Goal: Task Accomplishment & Management: Use online tool/utility

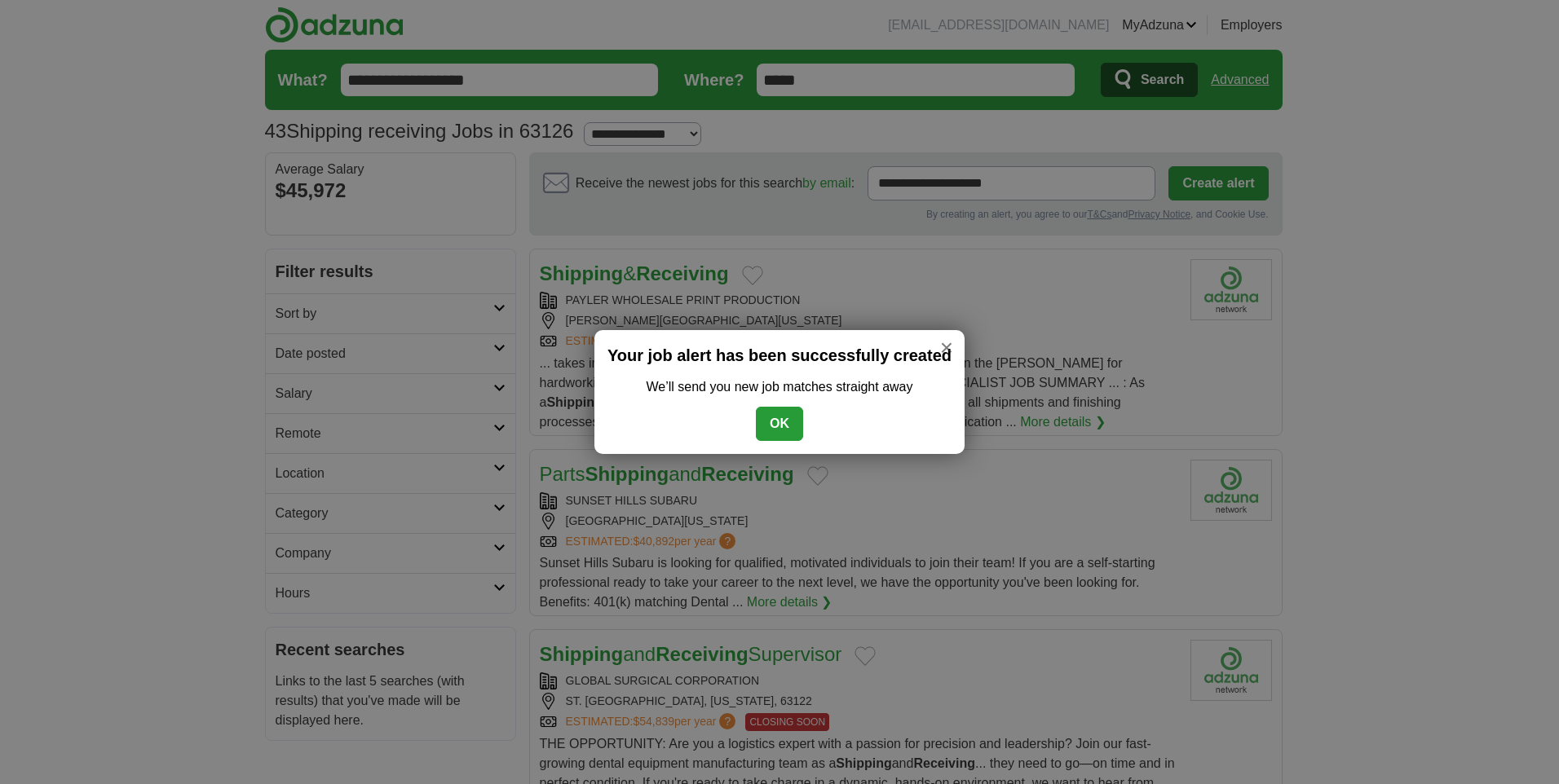
click at [785, 411] on button "OK" at bounding box center [780, 423] width 47 height 35
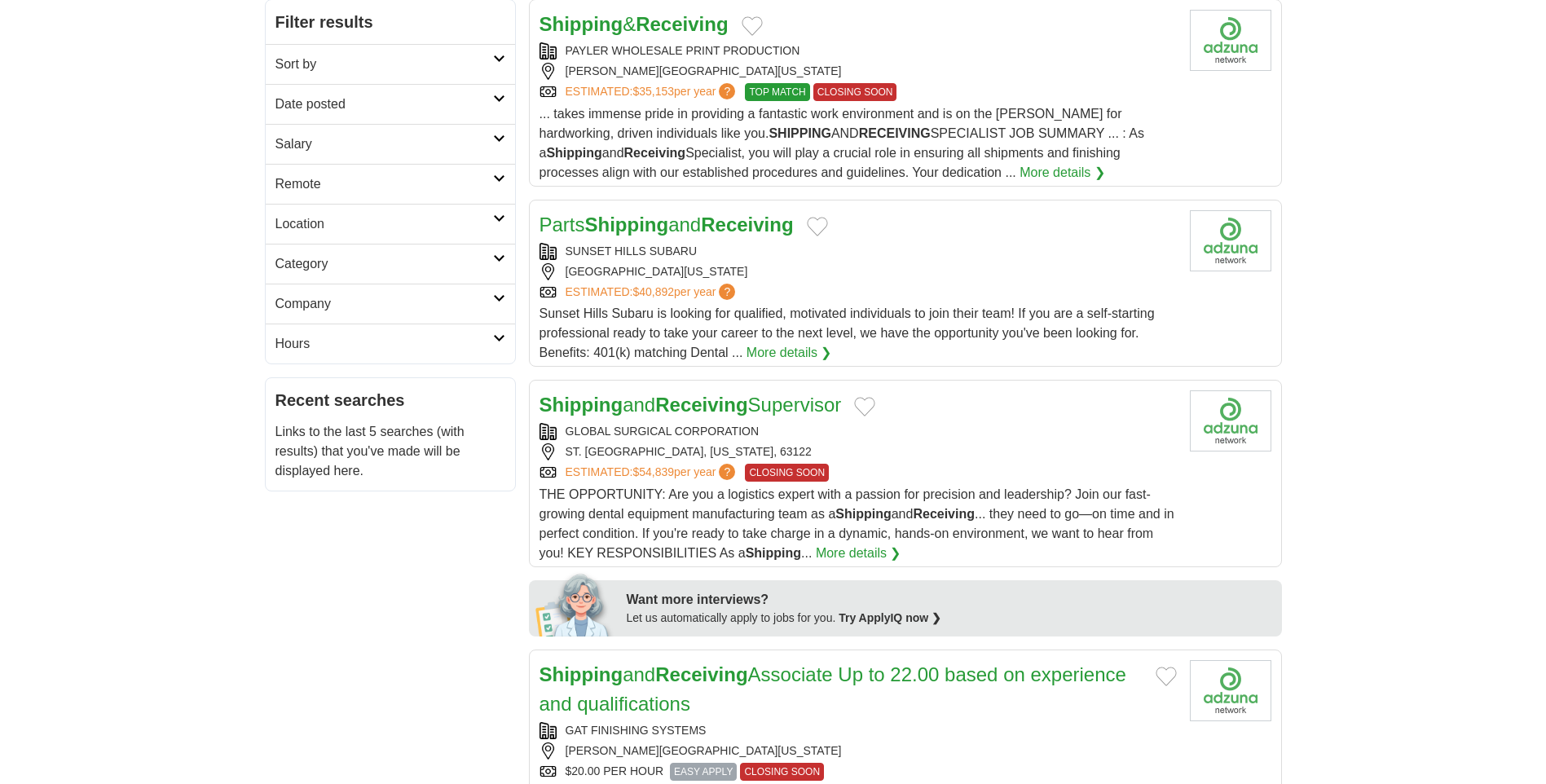
scroll to position [326, 0]
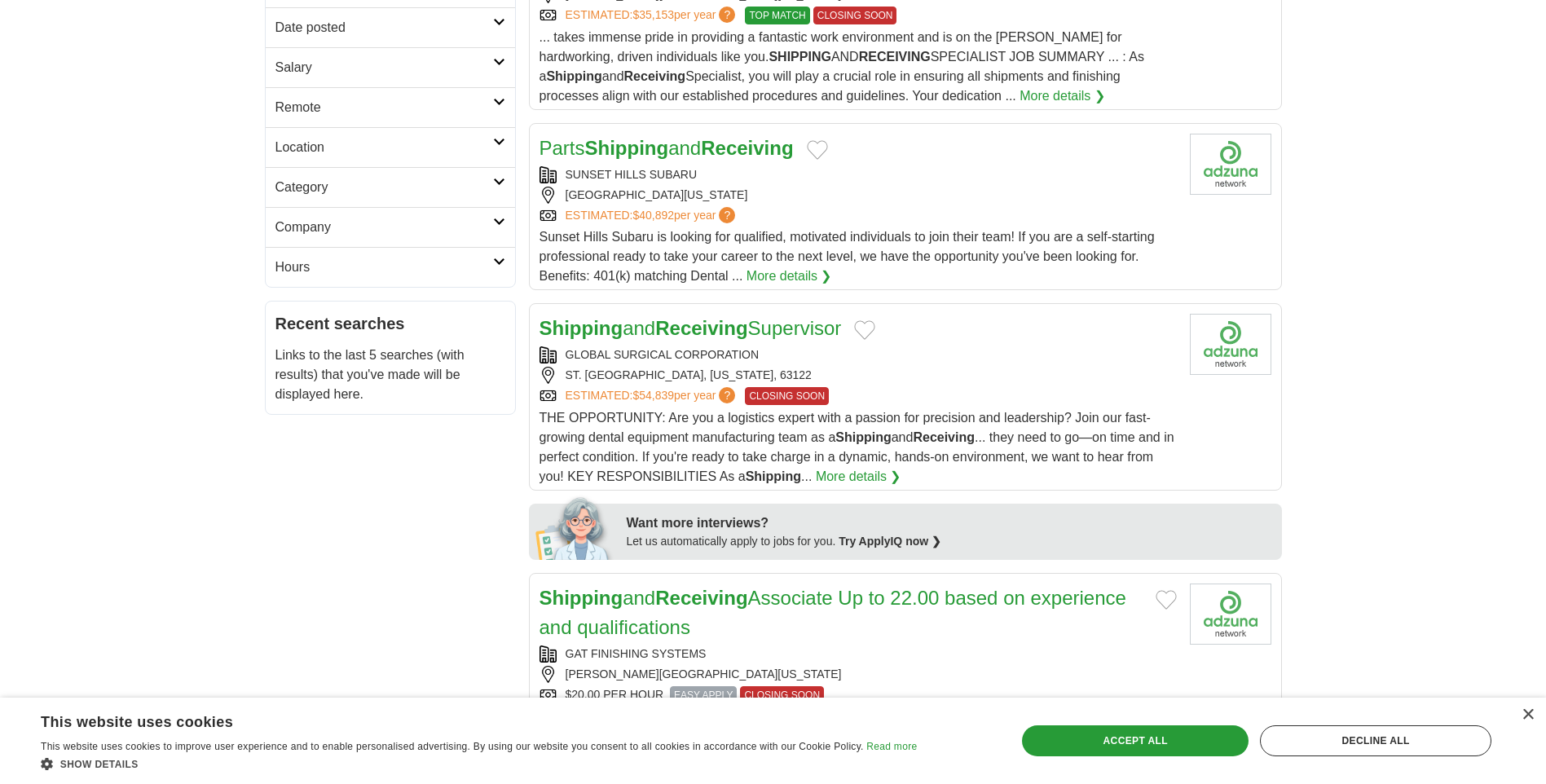
click at [946, 377] on div "ST. LOUIS, MISSOURI, 63122" at bounding box center [858, 375] width 637 height 17
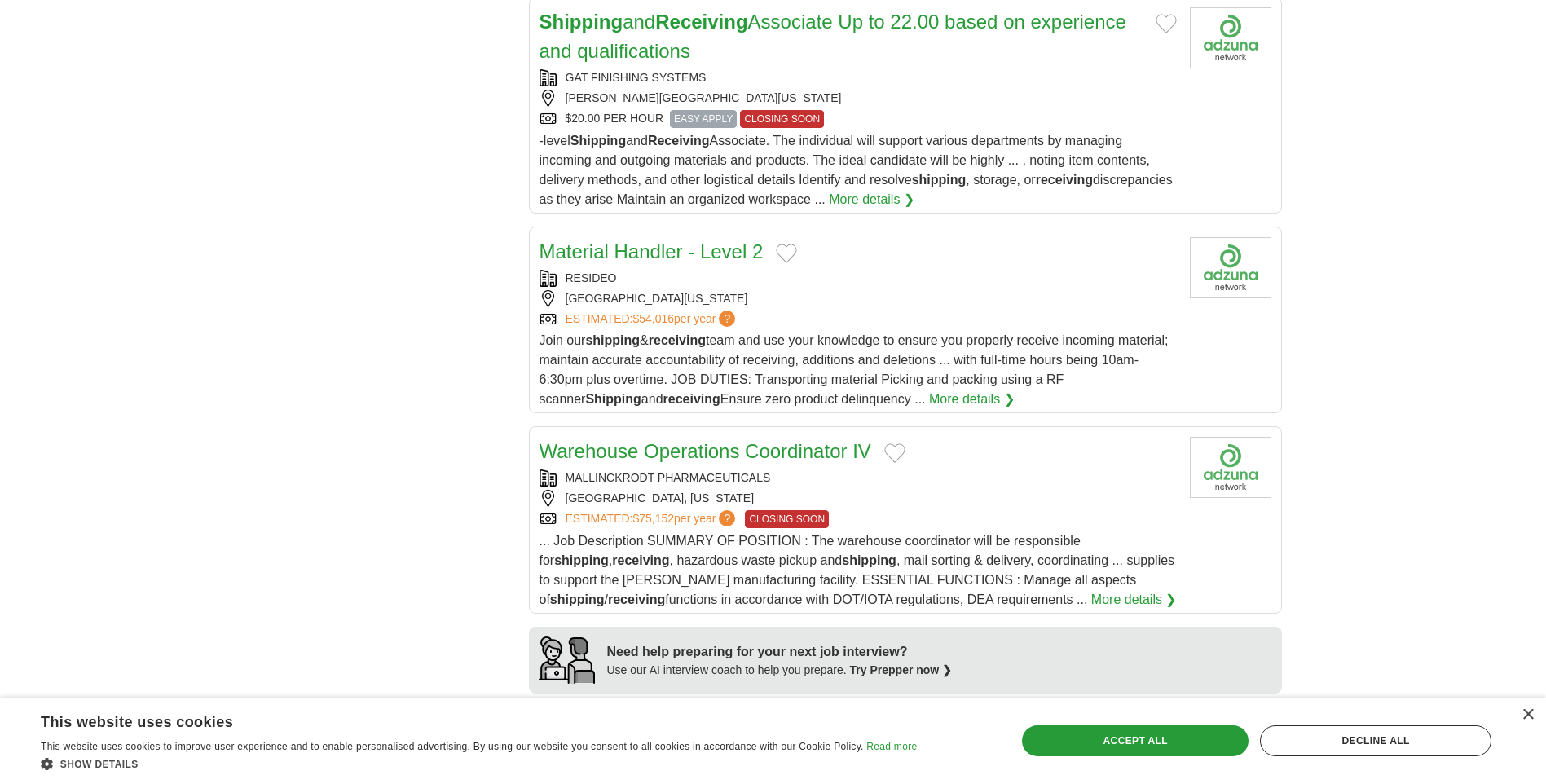
scroll to position [734, 0]
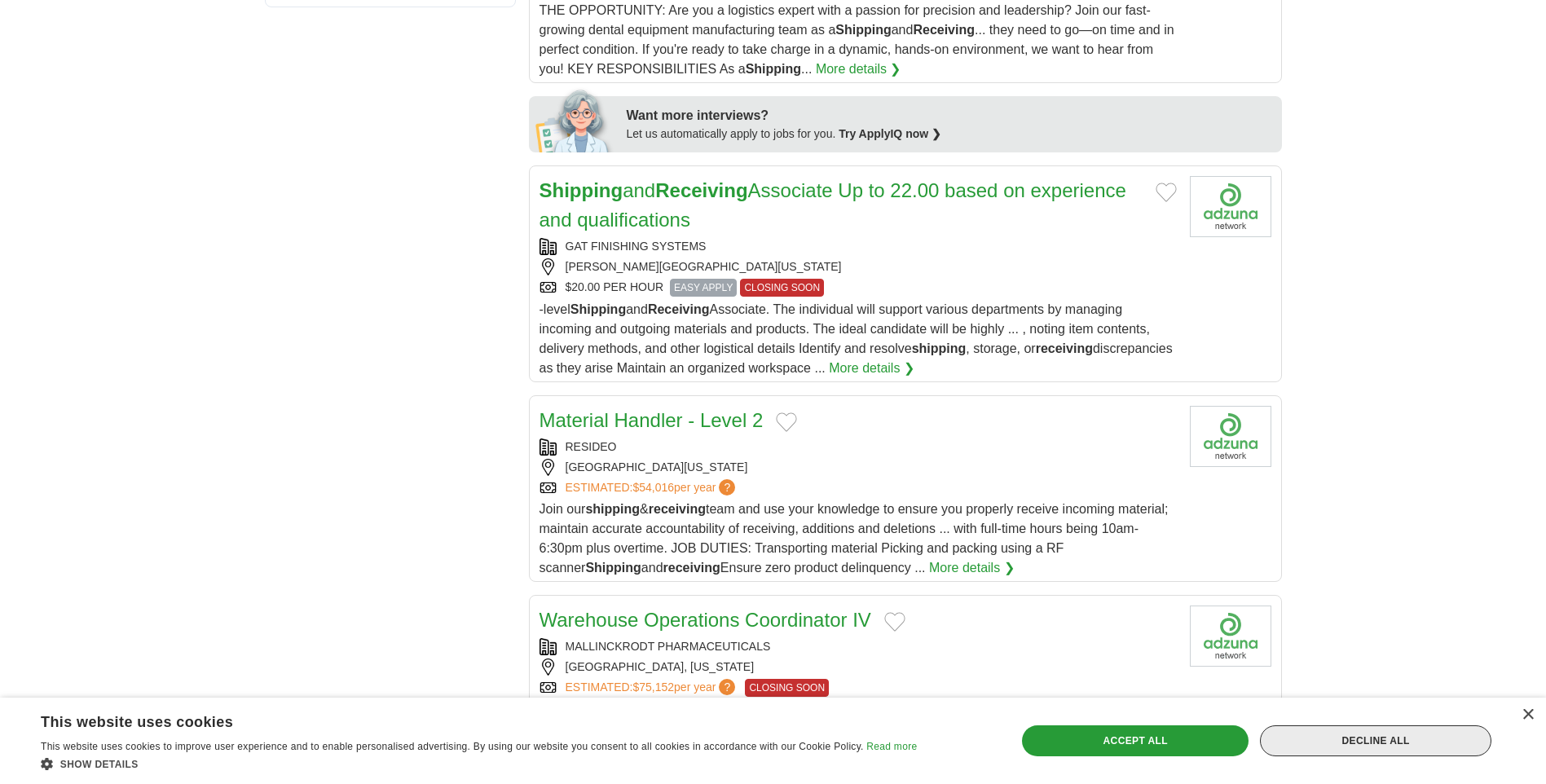
click at [1392, 753] on div "Decline all" at bounding box center [1375, 740] width 232 height 31
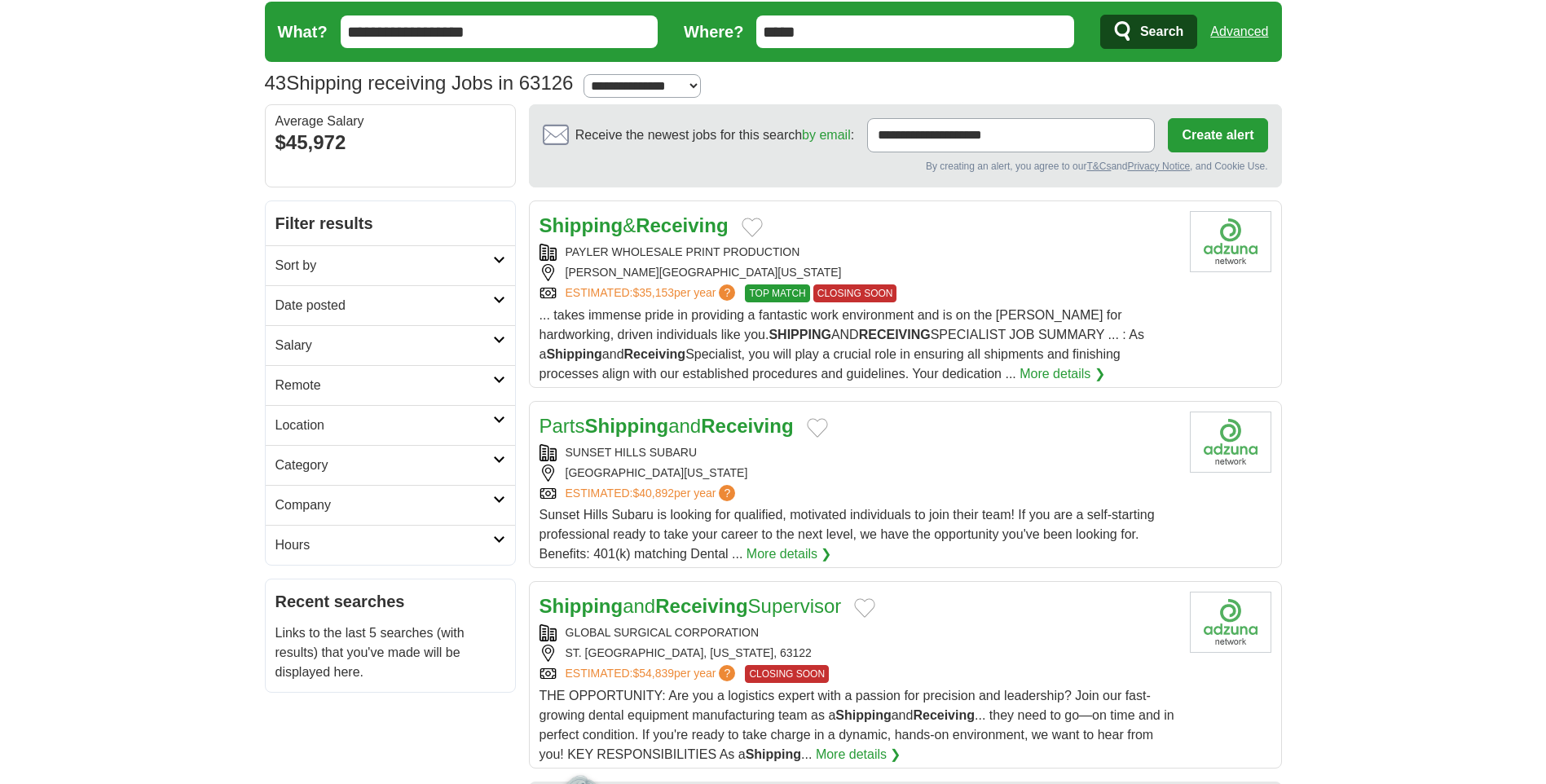
scroll to position [0, 0]
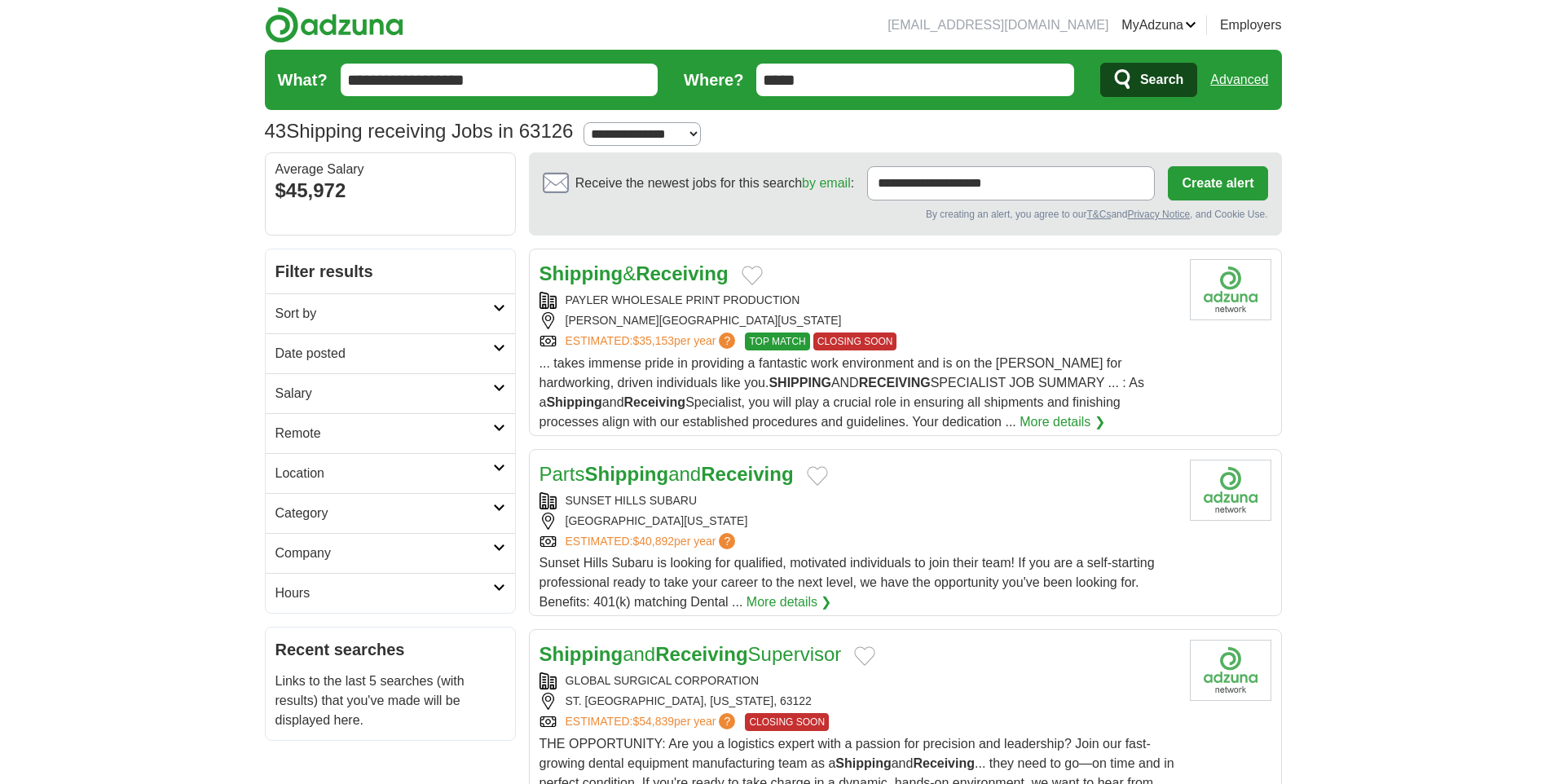
click at [570, 77] on input "**********" at bounding box center [499, 79] width 318 height 33
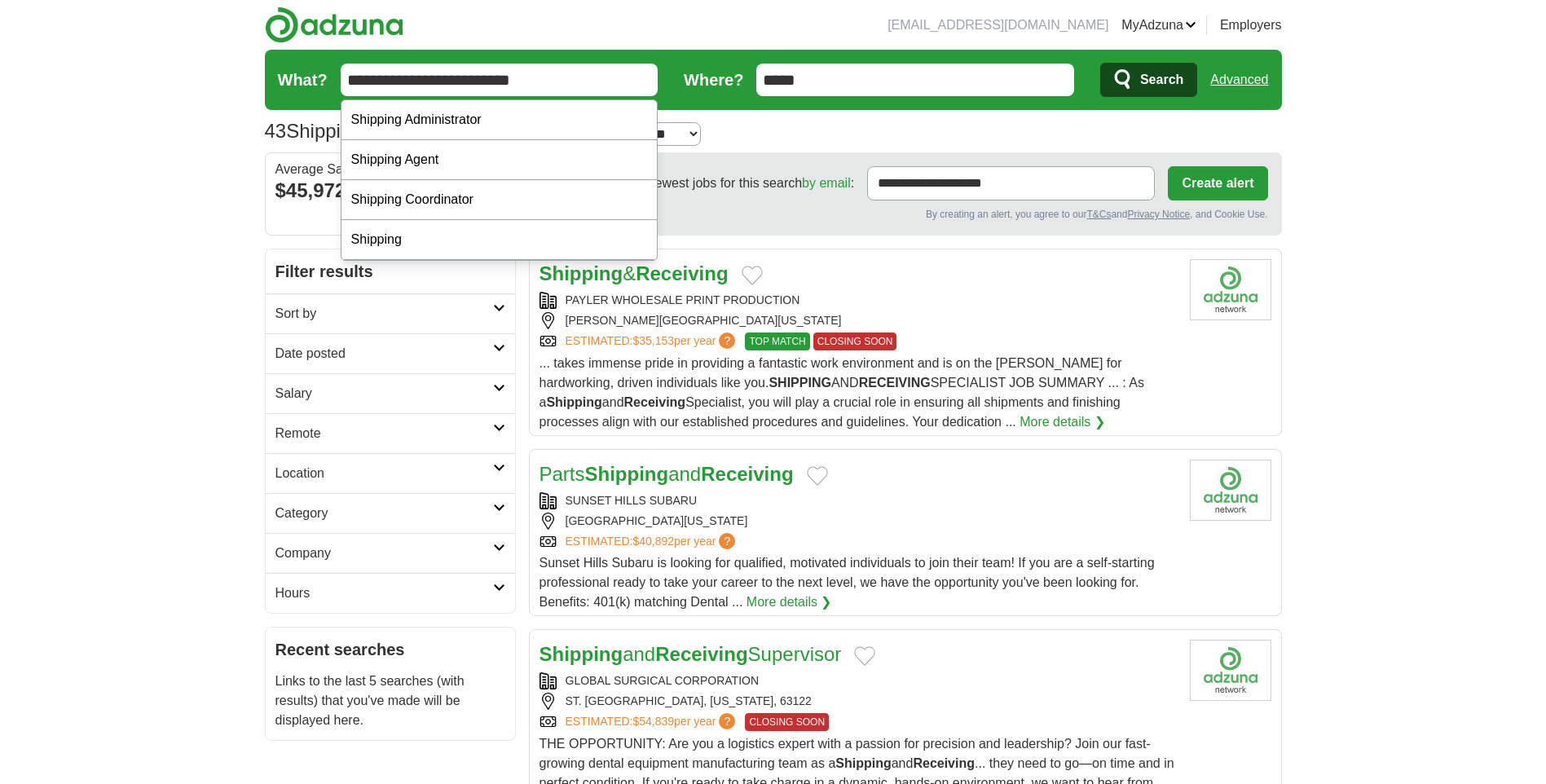
type input "**********"
click at [1101, 63] on button "Search" at bounding box center [1149, 80] width 97 height 35
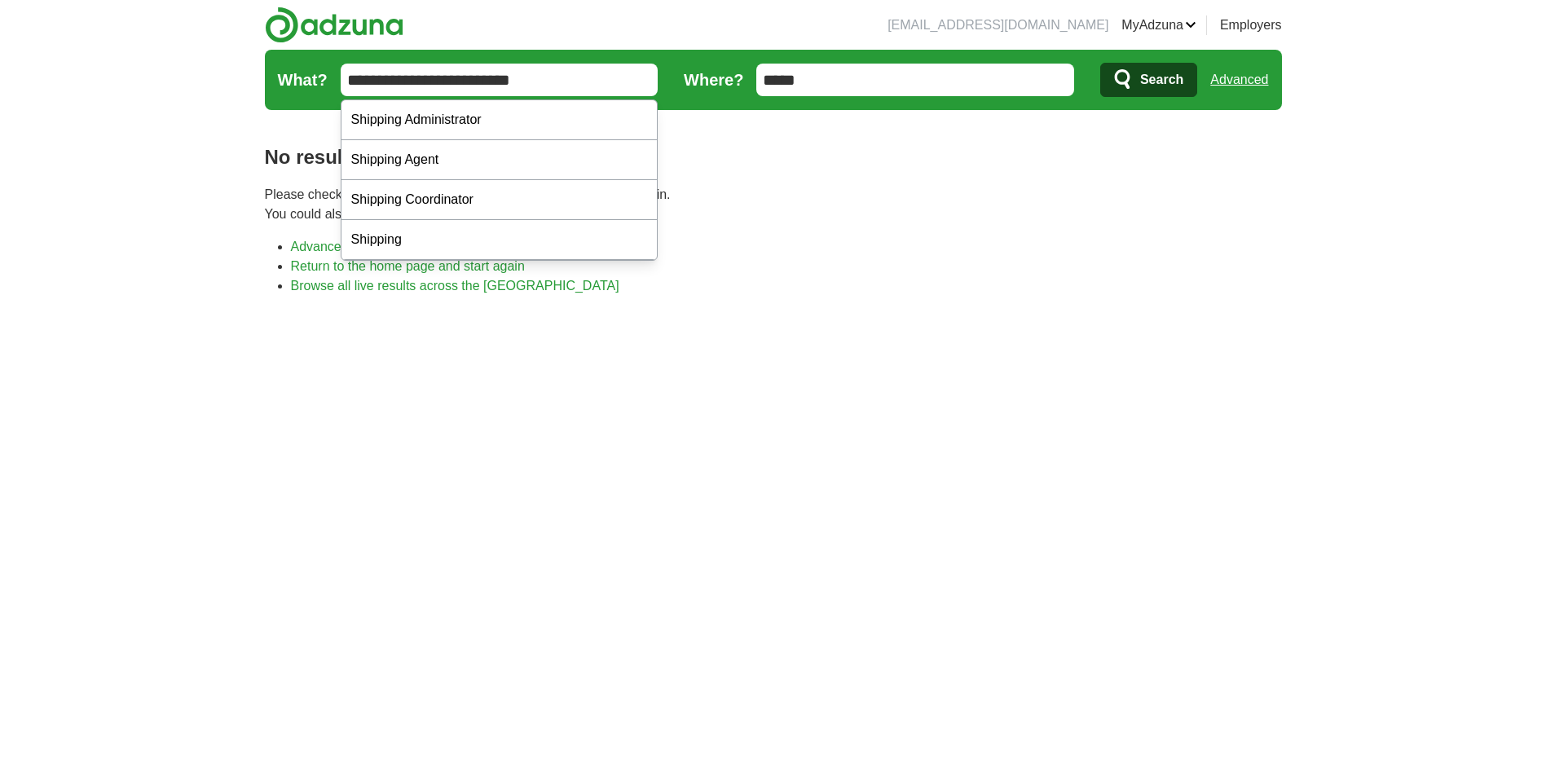
drag, startPoint x: 618, startPoint y: 84, endPoint x: 230, endPoint y: 103, distance: 388.5
click at [230, 103] on body "ersidmici79@gmail.com MyAdzuna Alerts Favorites Resumes ApplyIQ Preferences Pos…" at bounding box center [773, 545] width 1546 height 1091
type input "**********"
click at [1101, 63] on button "Search" at bounding box center [1149, 80] width 97 height 35
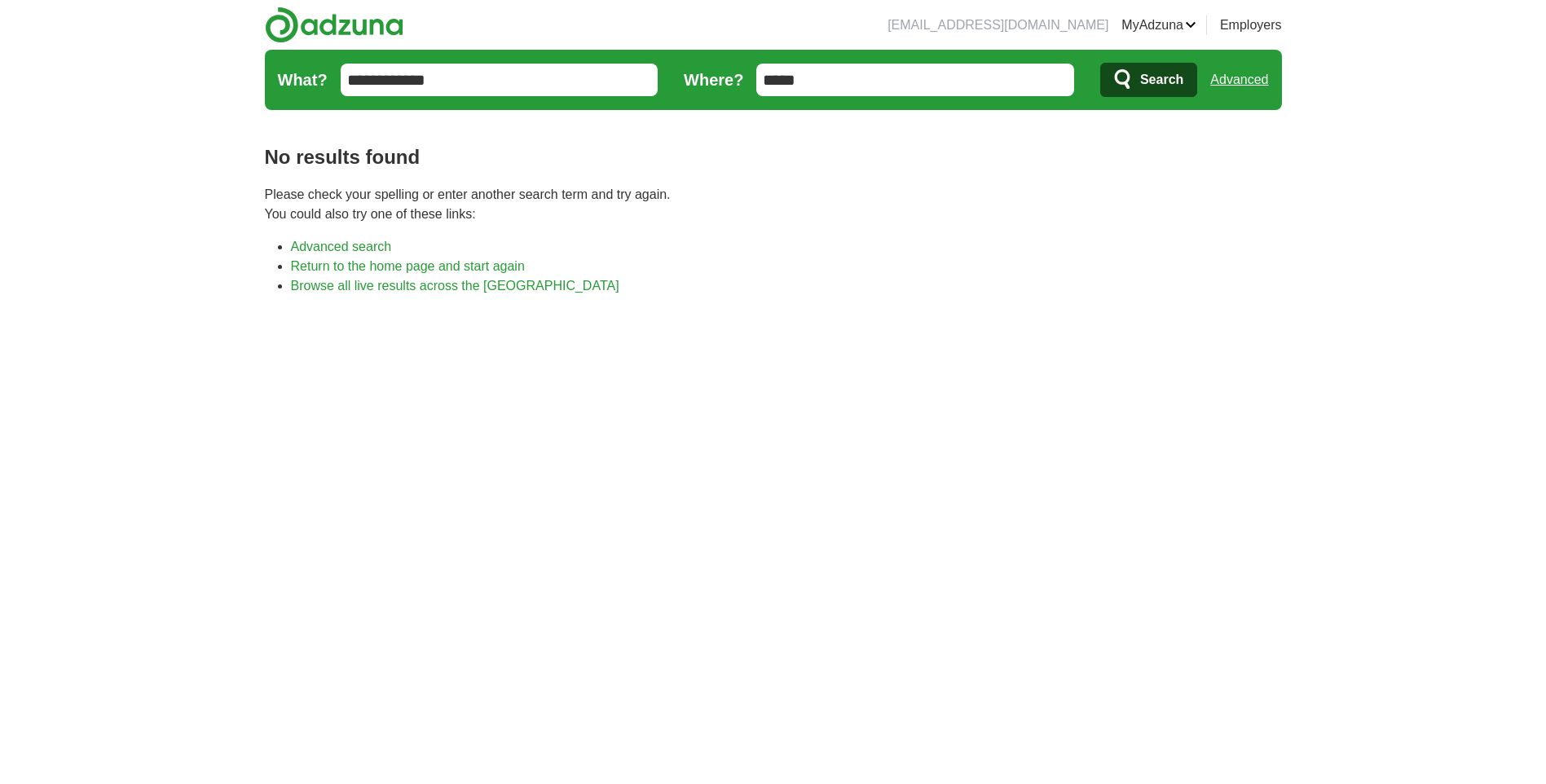
click at [1118, 87] on icon "submit" at bounding box center [1125, 79] width 20 height 23
click at [304, 24] on img at bounding box center [334, 25] width 138 height 36
click at [557, 77] on input "**********" at bounding box center [499, 79] width 318 height 33
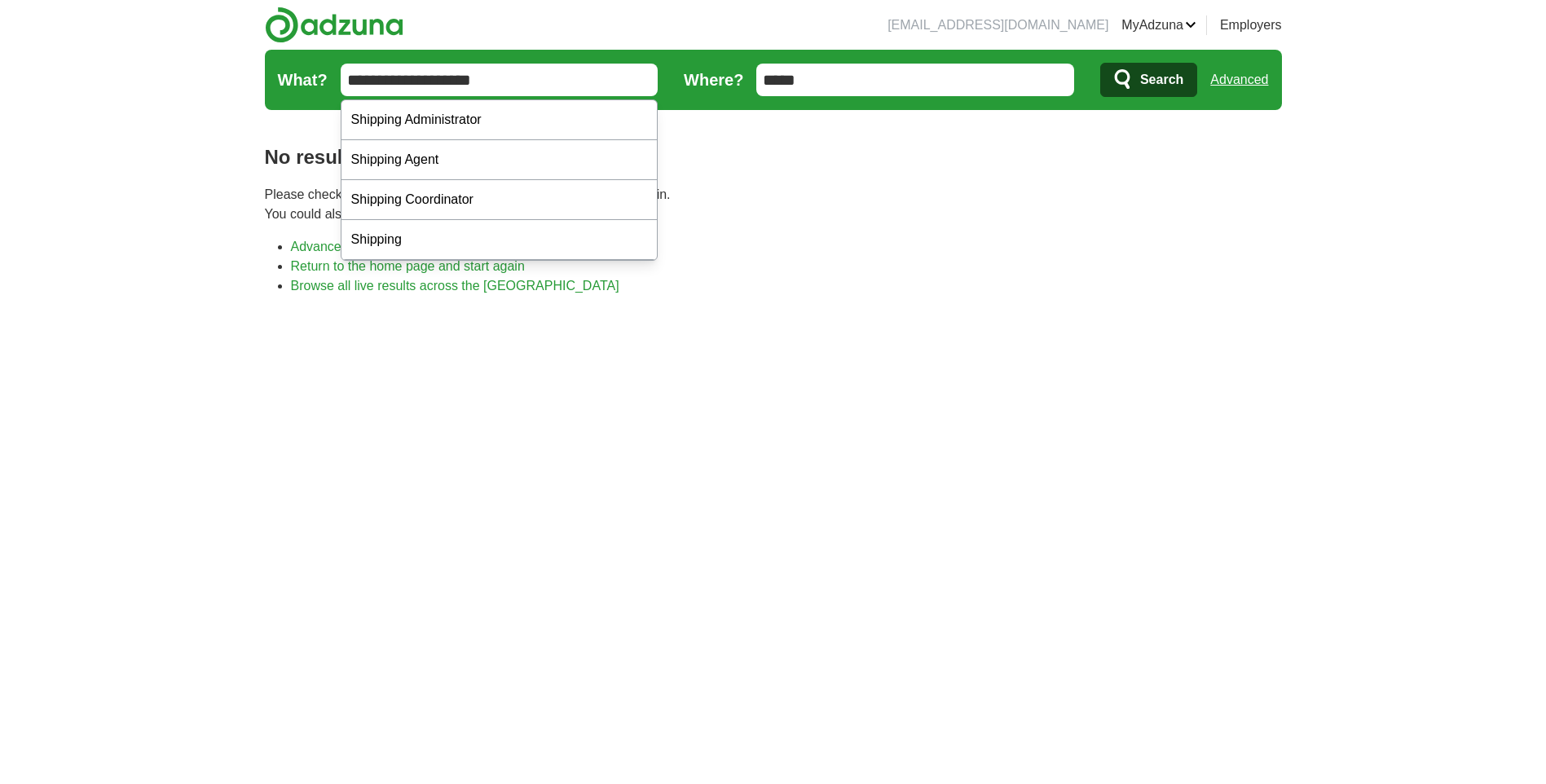
type input "**********"
click at [1101, 63] on button "Search" at bounding box center [1149, 80] width 97 height 35
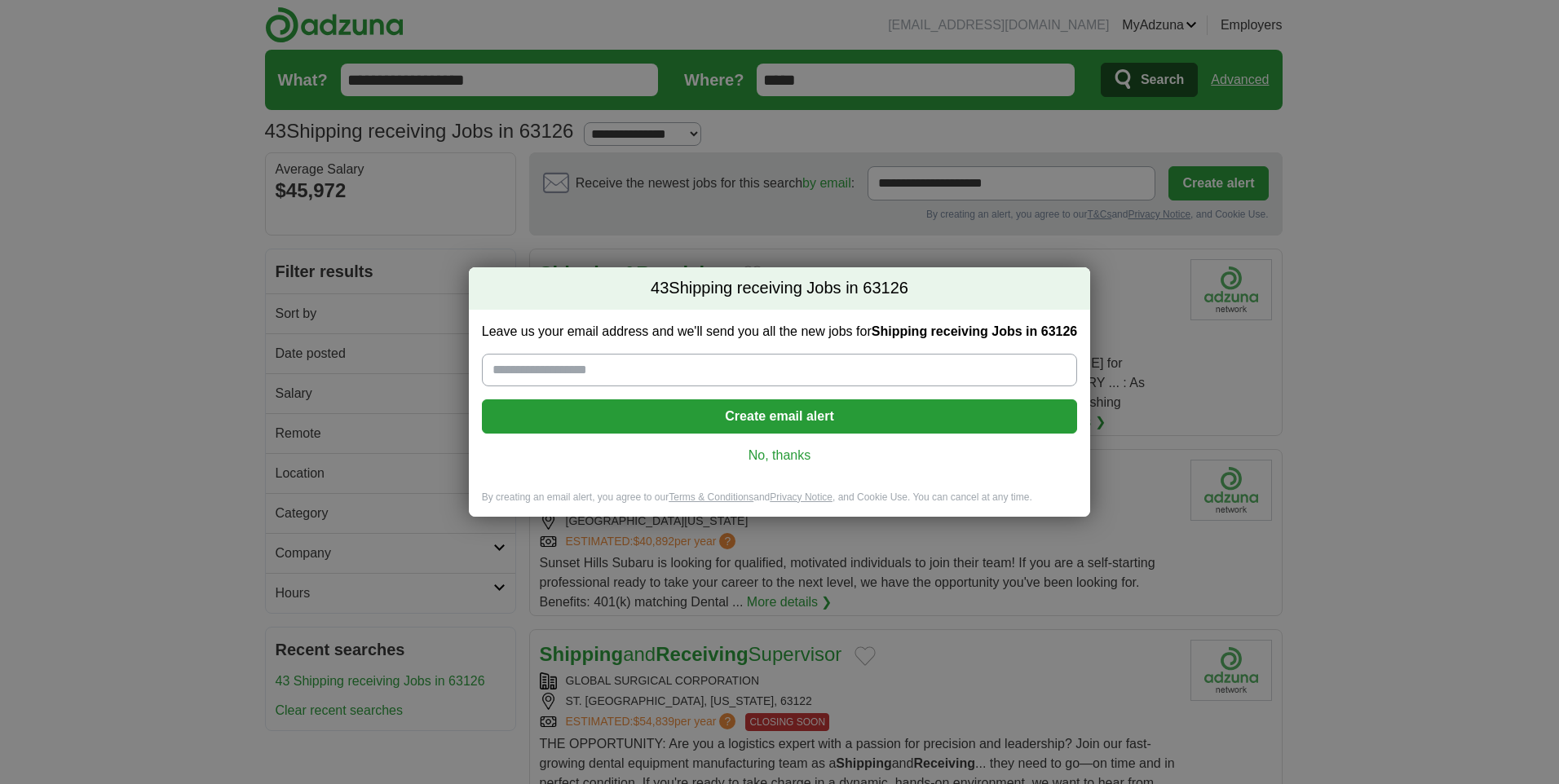
click at [788, 461] on link "No, thanks" at bounding box center [780, 456] width 570 height 18
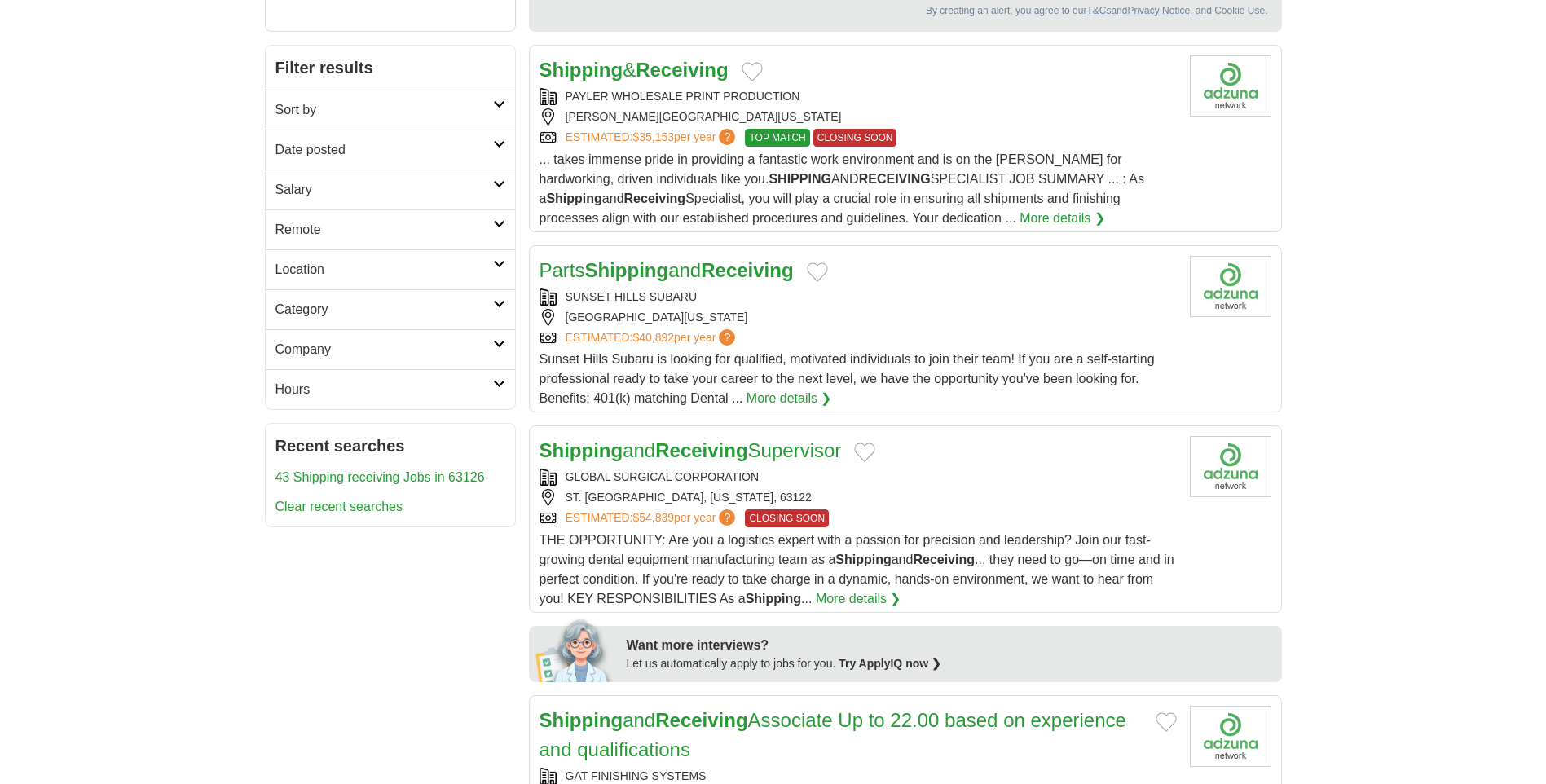
scroll to position [245, 0]
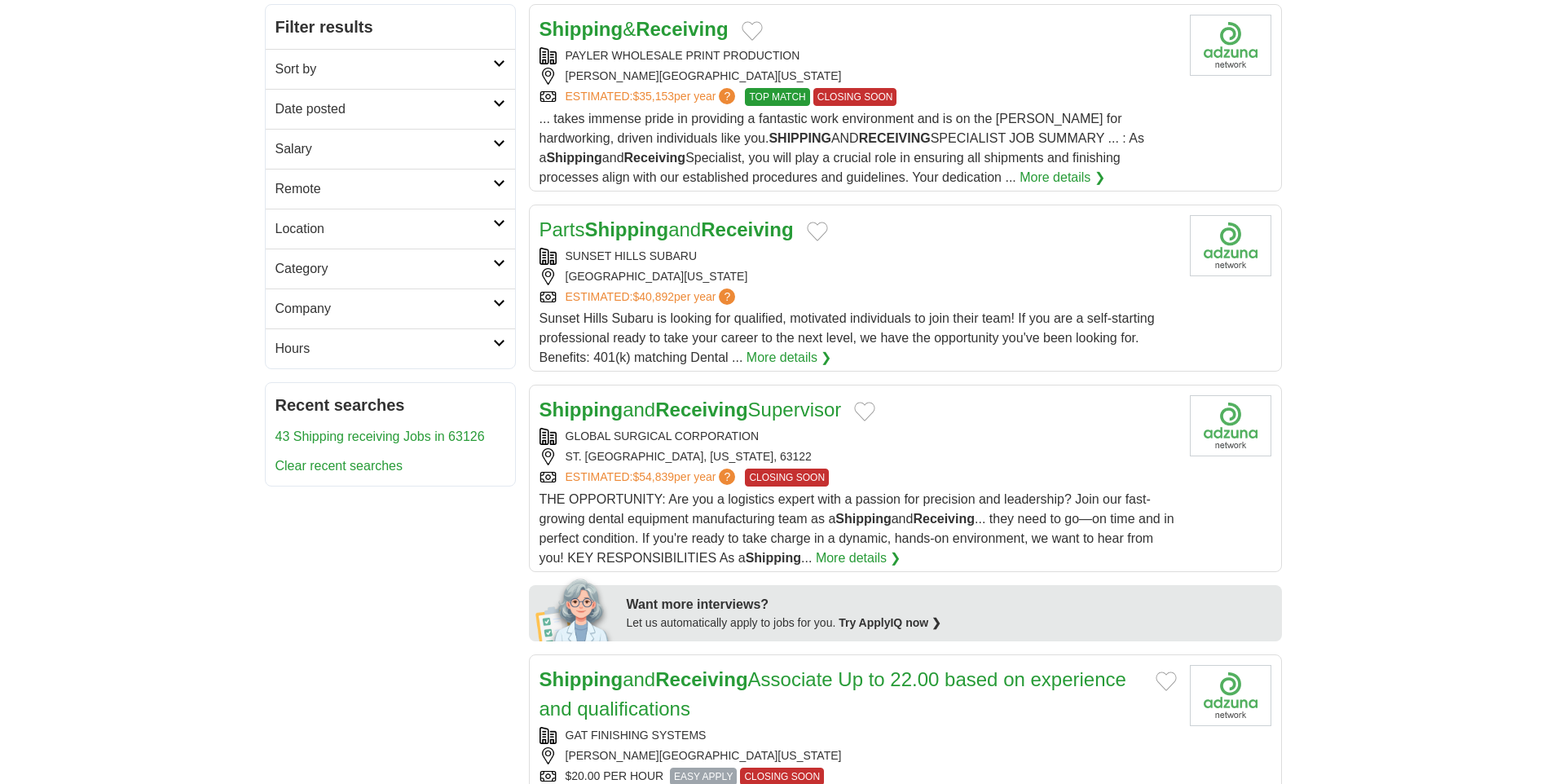
click at [942, 270] on div "[GEOGRAPHIC_DATA][US_STATE]" at bounding box center [858, 276] width 637 height 17
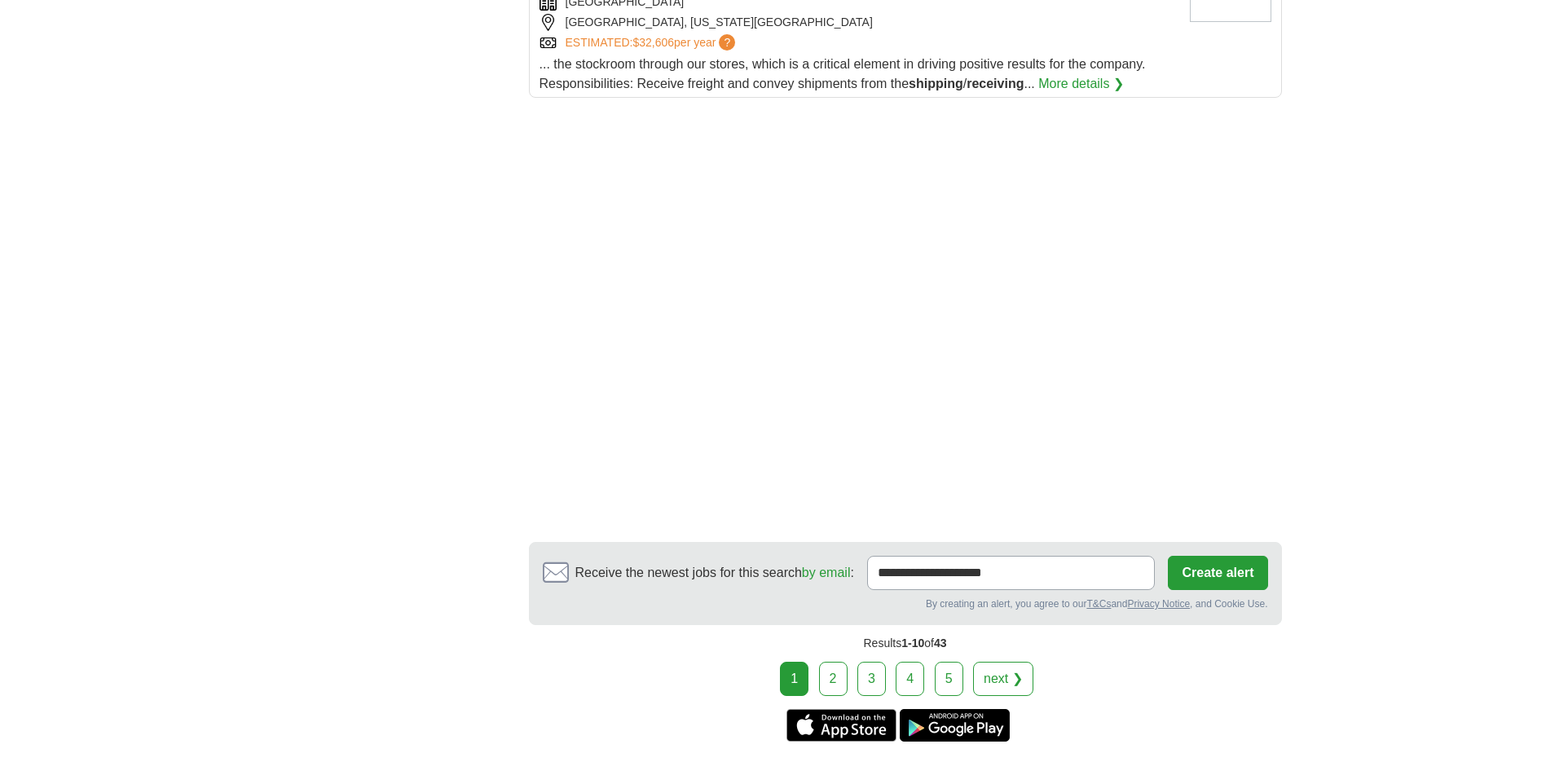
scroll to position [2282, 0]
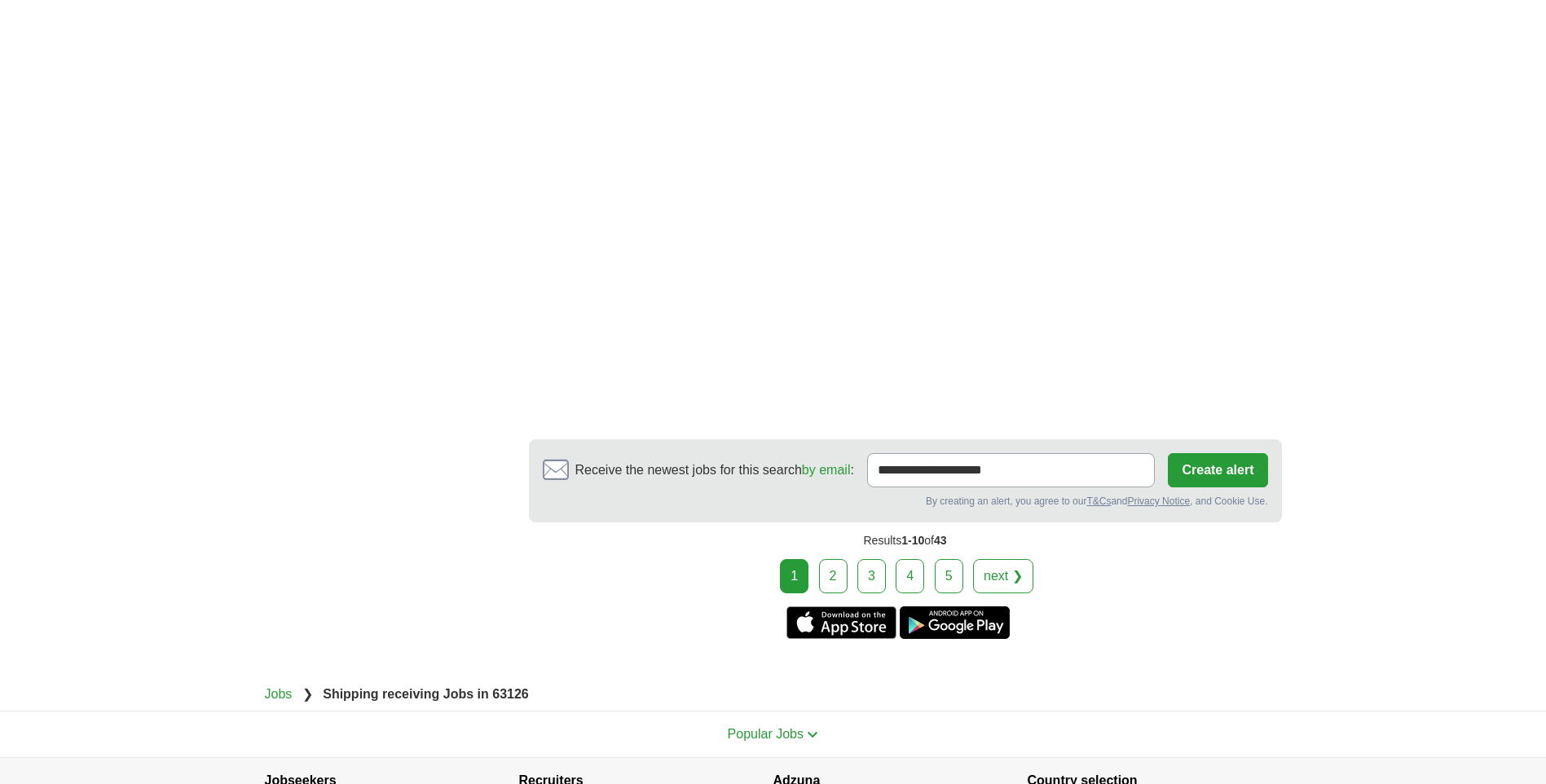
click at [844, 571] on link "2" at bounding box center [833, 576] width 29 height 35
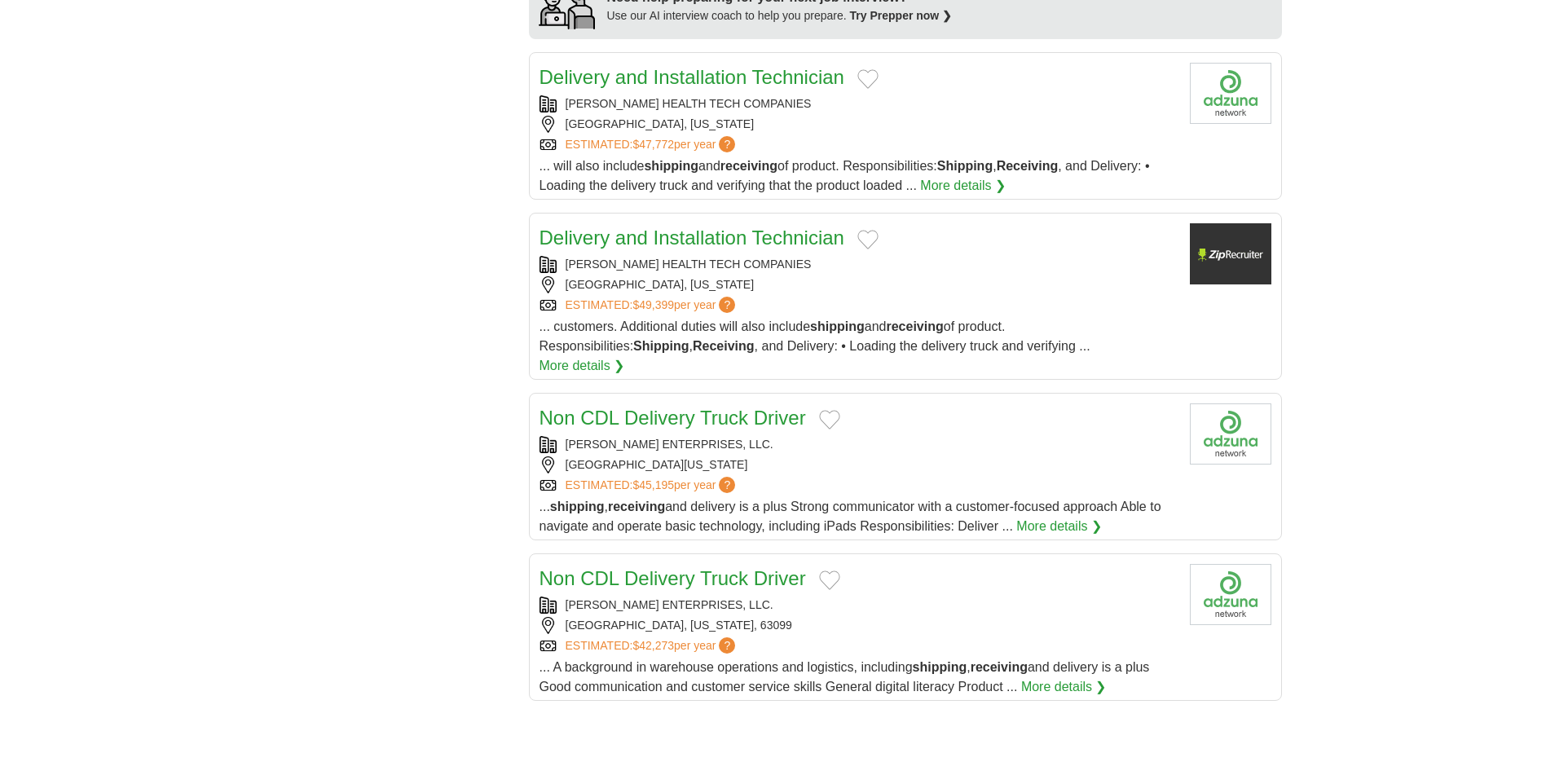
scroll to position [1386, 0]
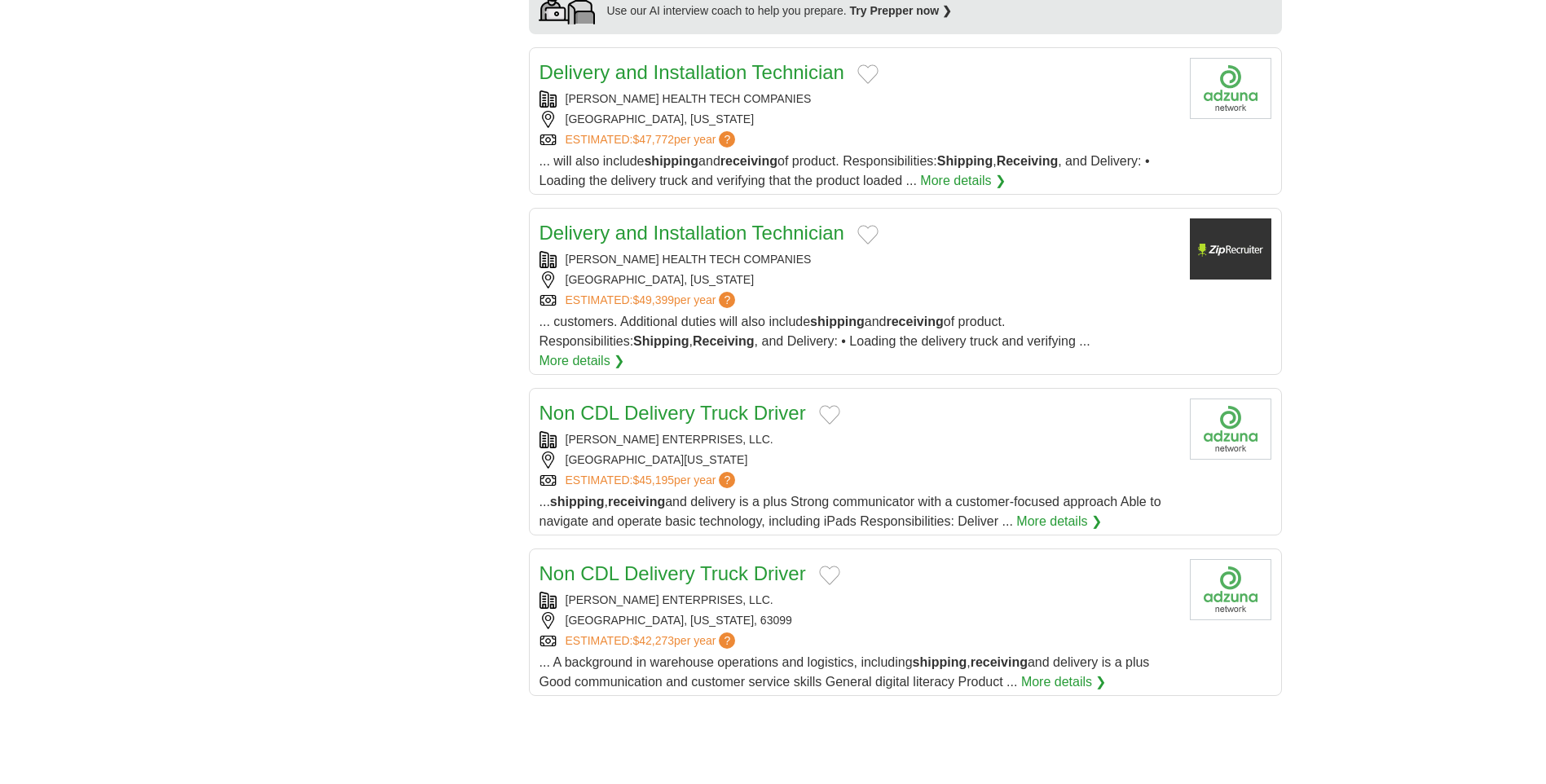
click at [941, 452] on div "[GEOGRAPHIC_DATA][US_STATE]" at bounding box center [858, 460] width 637 height 17
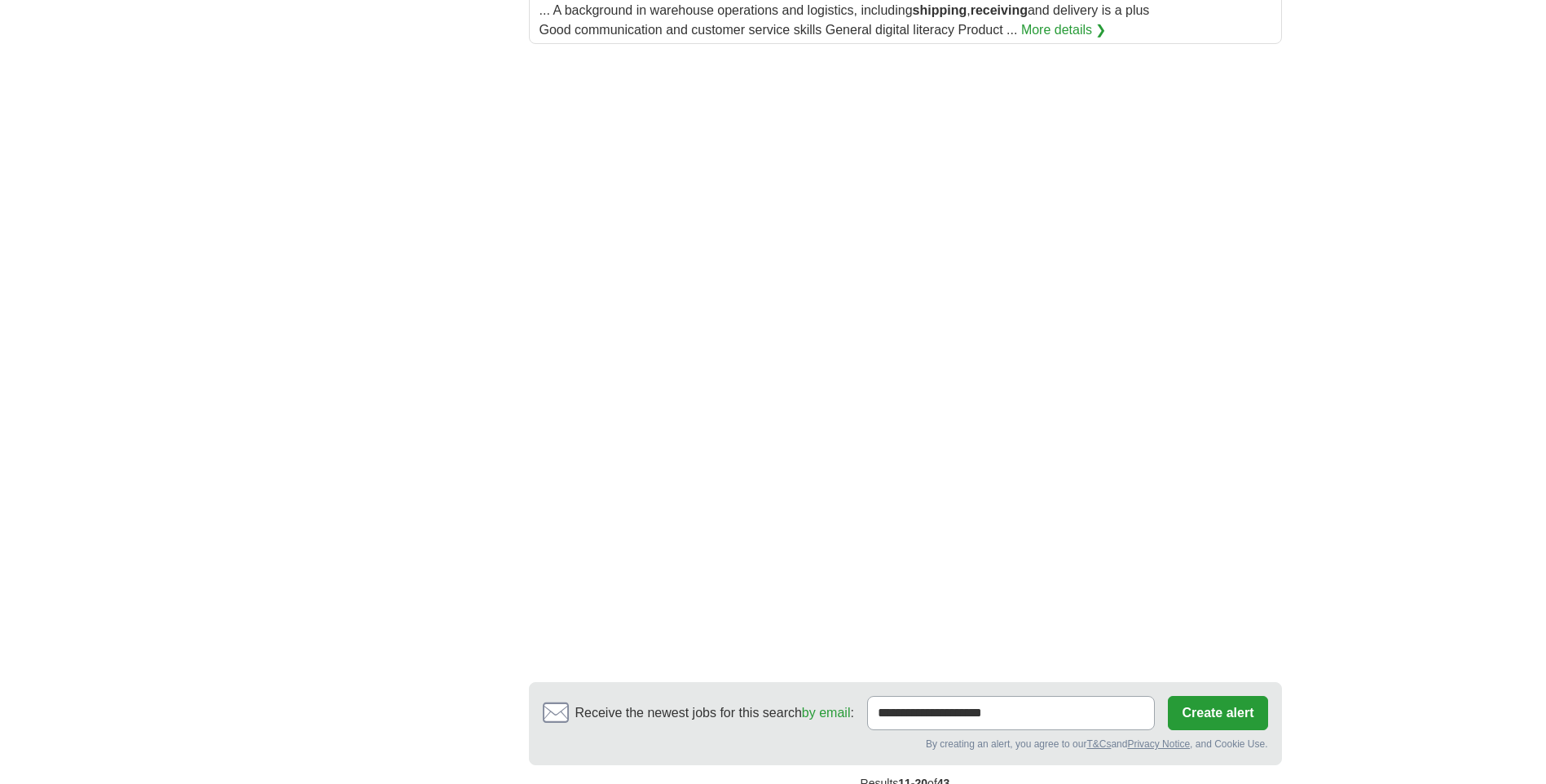
scroll to position [2200, 0]
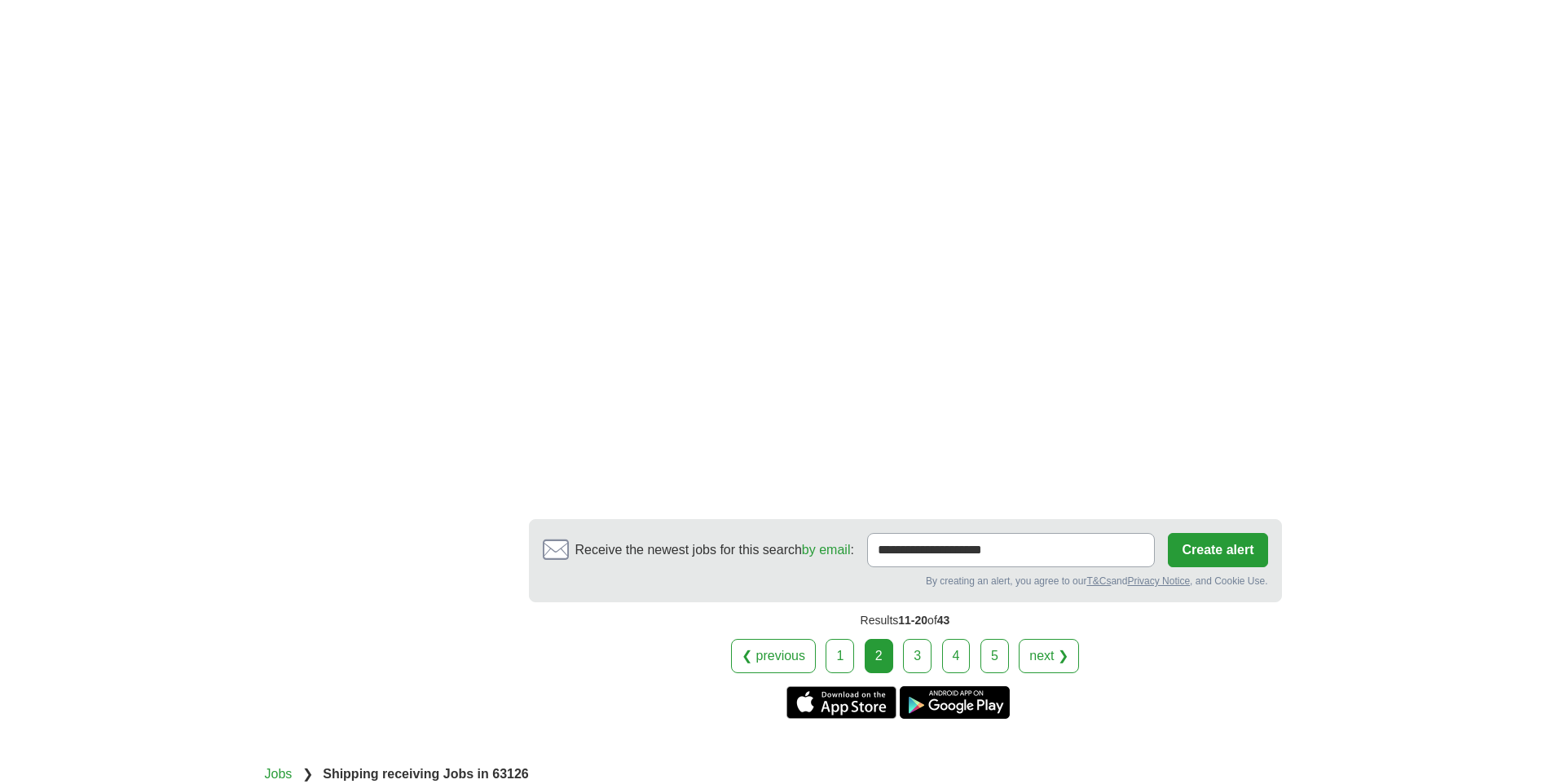
click at [914, 639] on link "3" at bounding box center [918, 656] width 29 height 35
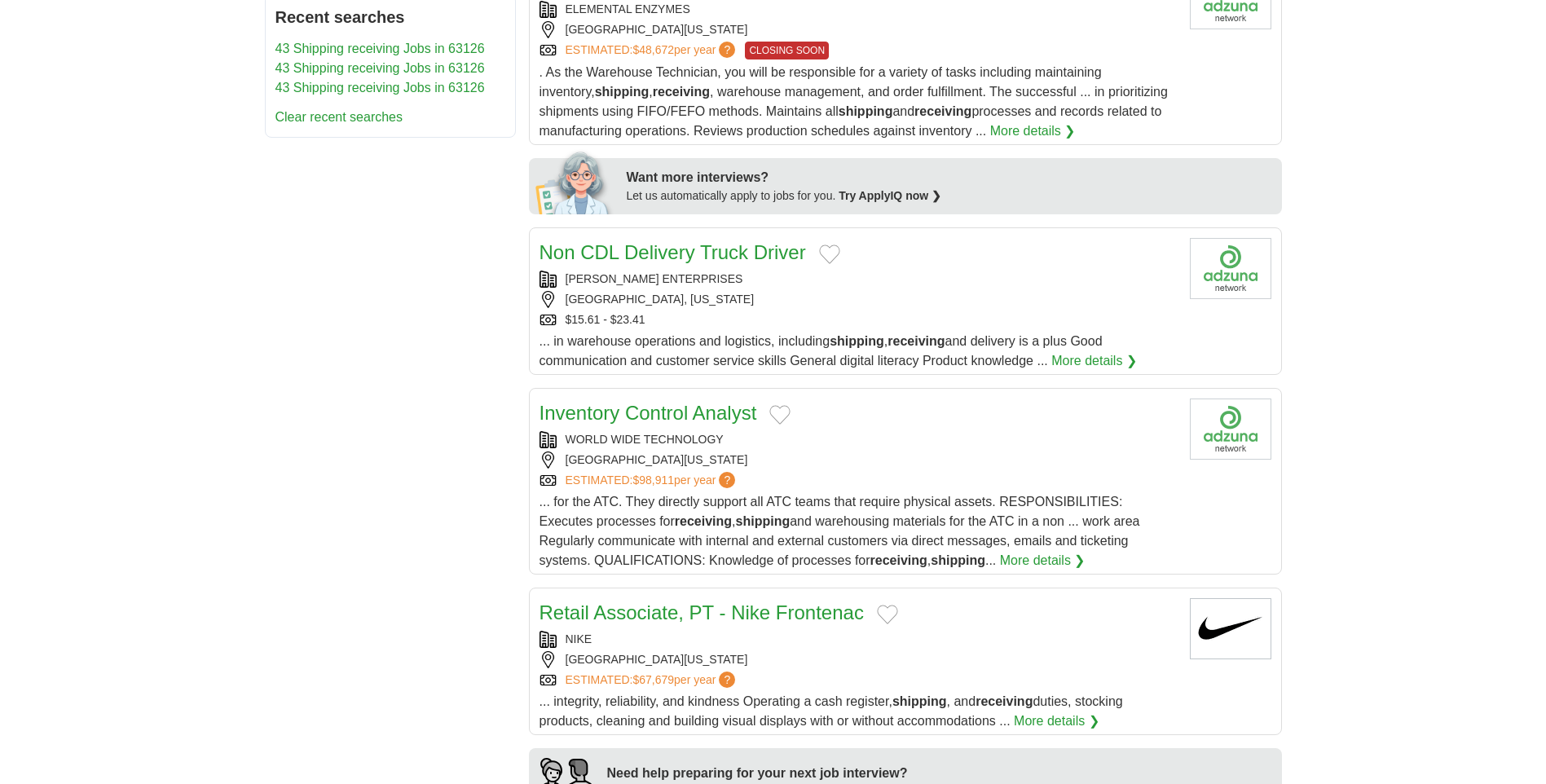
scroll to position [734, 0]
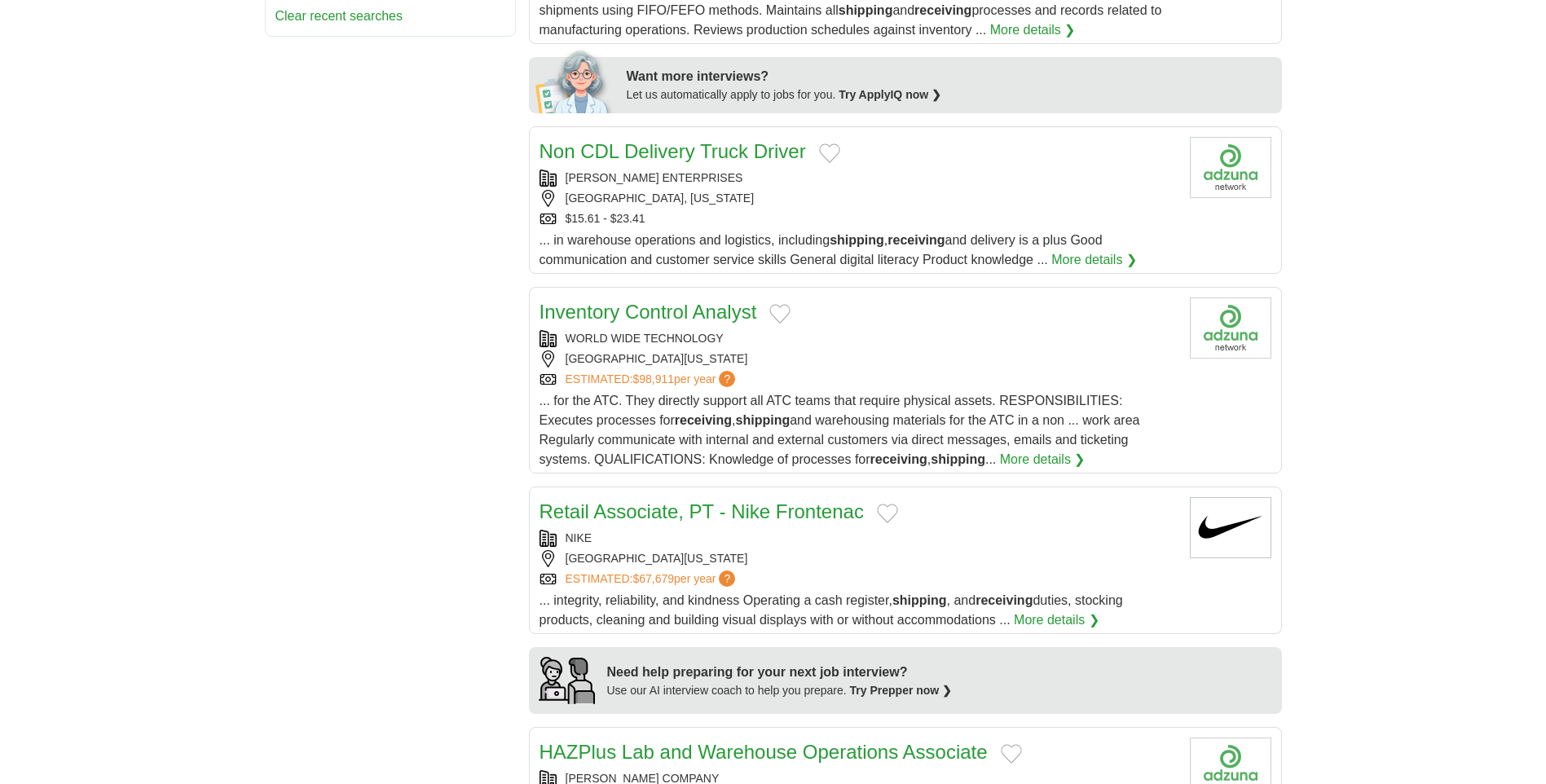
click at [965, 330] on div "WORLD WIDE TECHNOLOGY [GEOGRAPHIC_DATA], [US_STATE], 63112 ESTIMATED: $98,911 p…" at bounding box center [858, 359] width 637 height 58
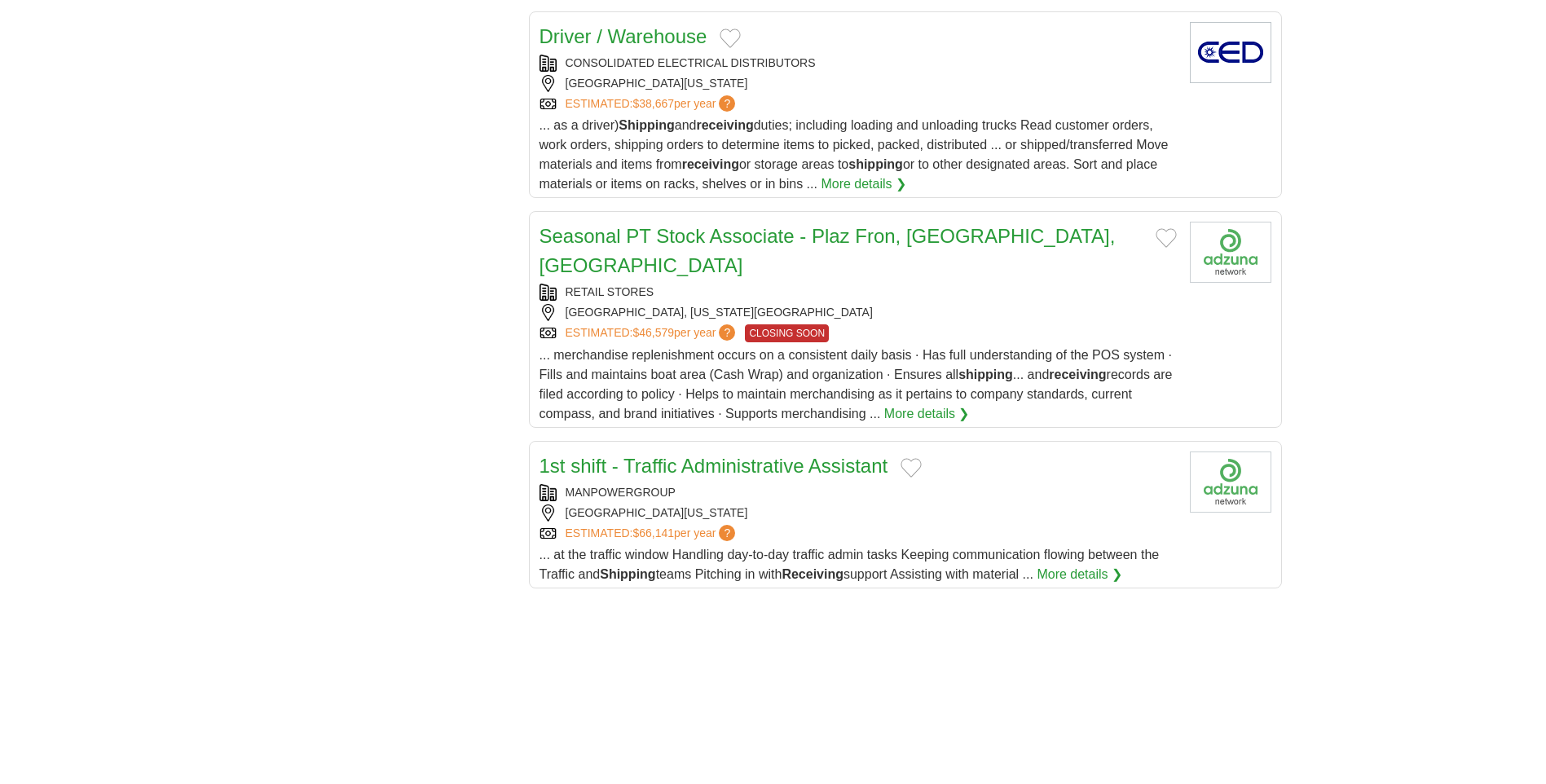
scroll to position [1630, 0]
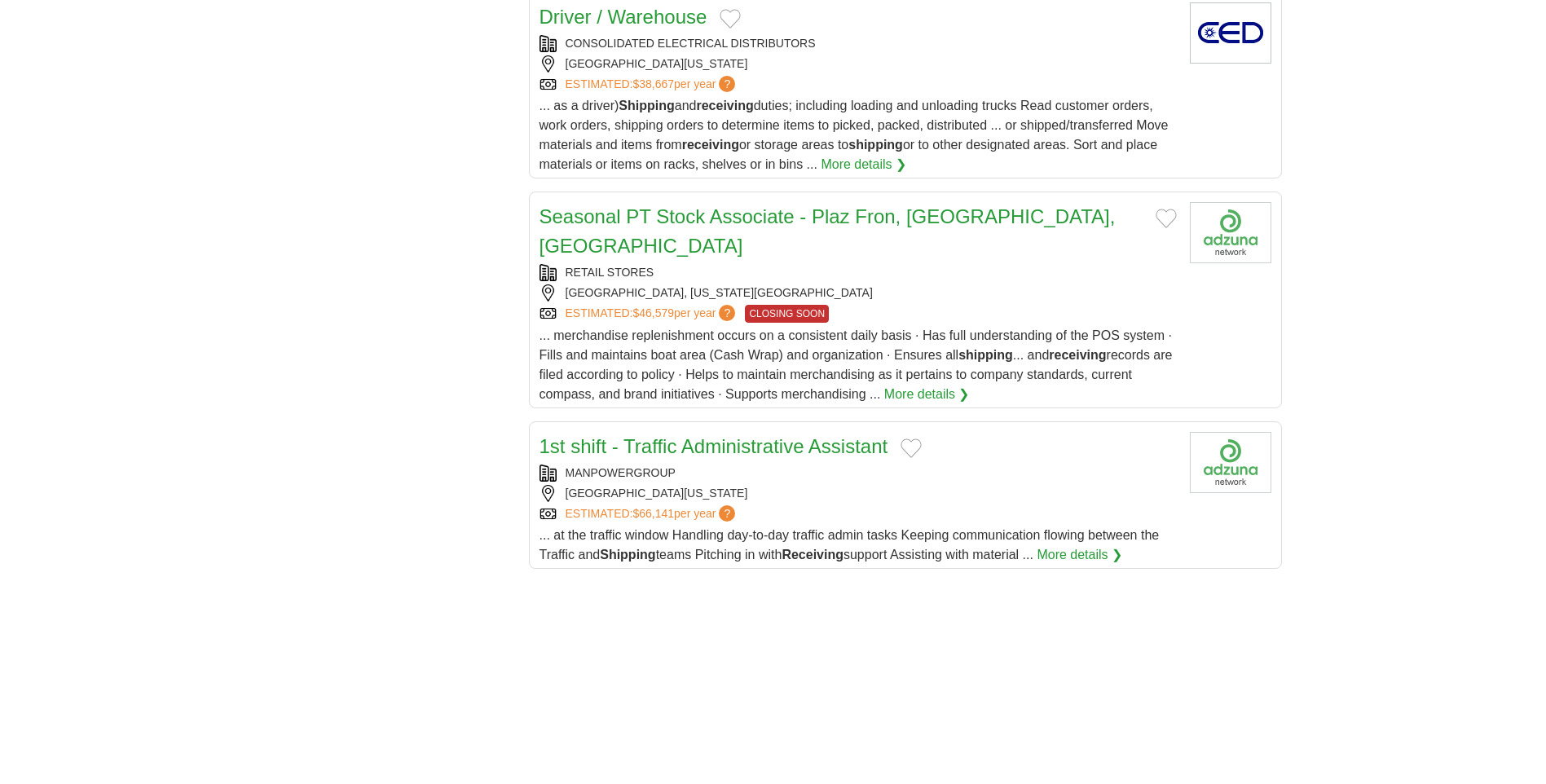
click at [964, 505] on div "ESTIMATED: $66,141 per year ?" at bounding box center [858, 513] width 637 height 17
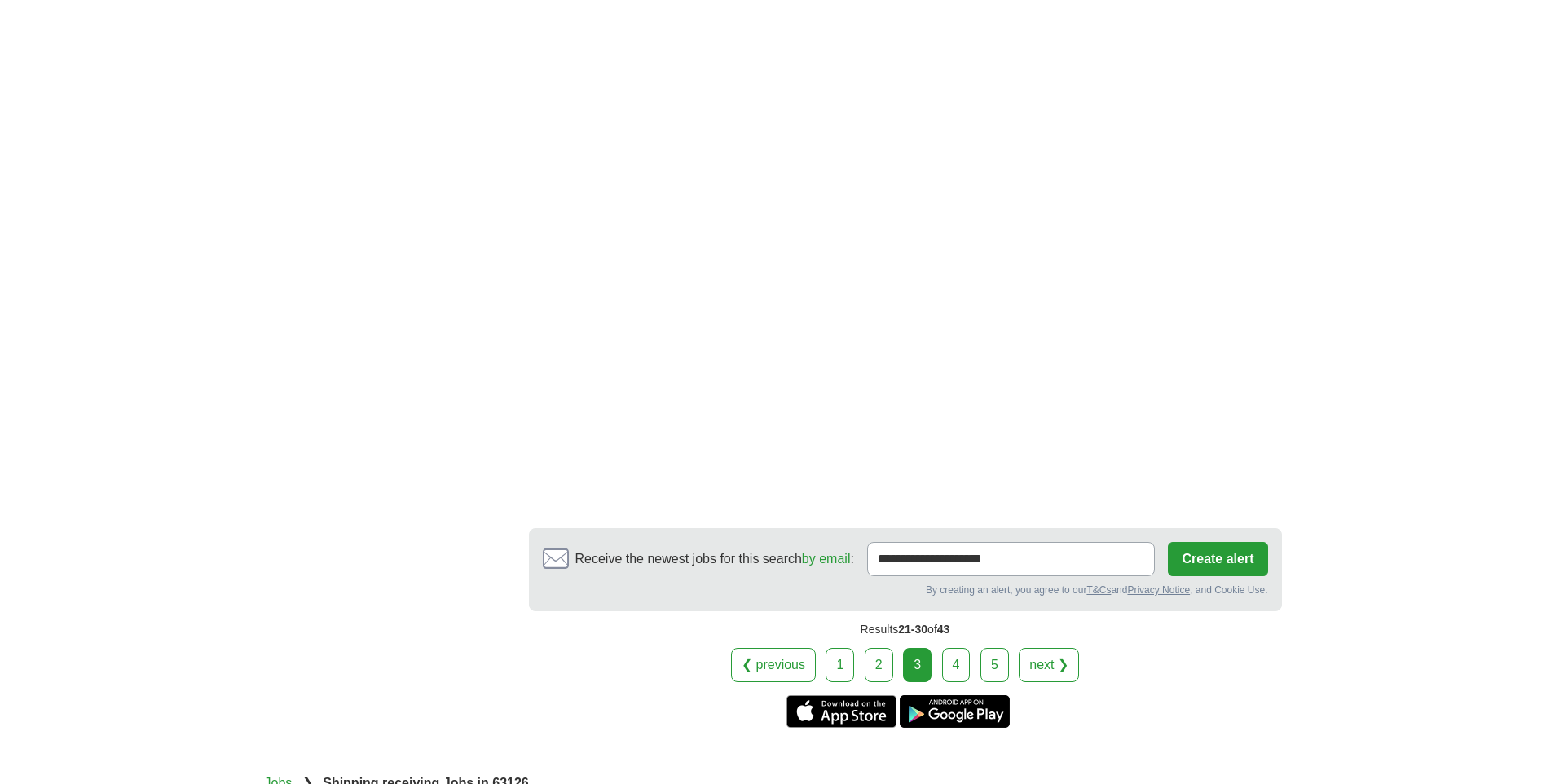
scroll to position [2607, 0]
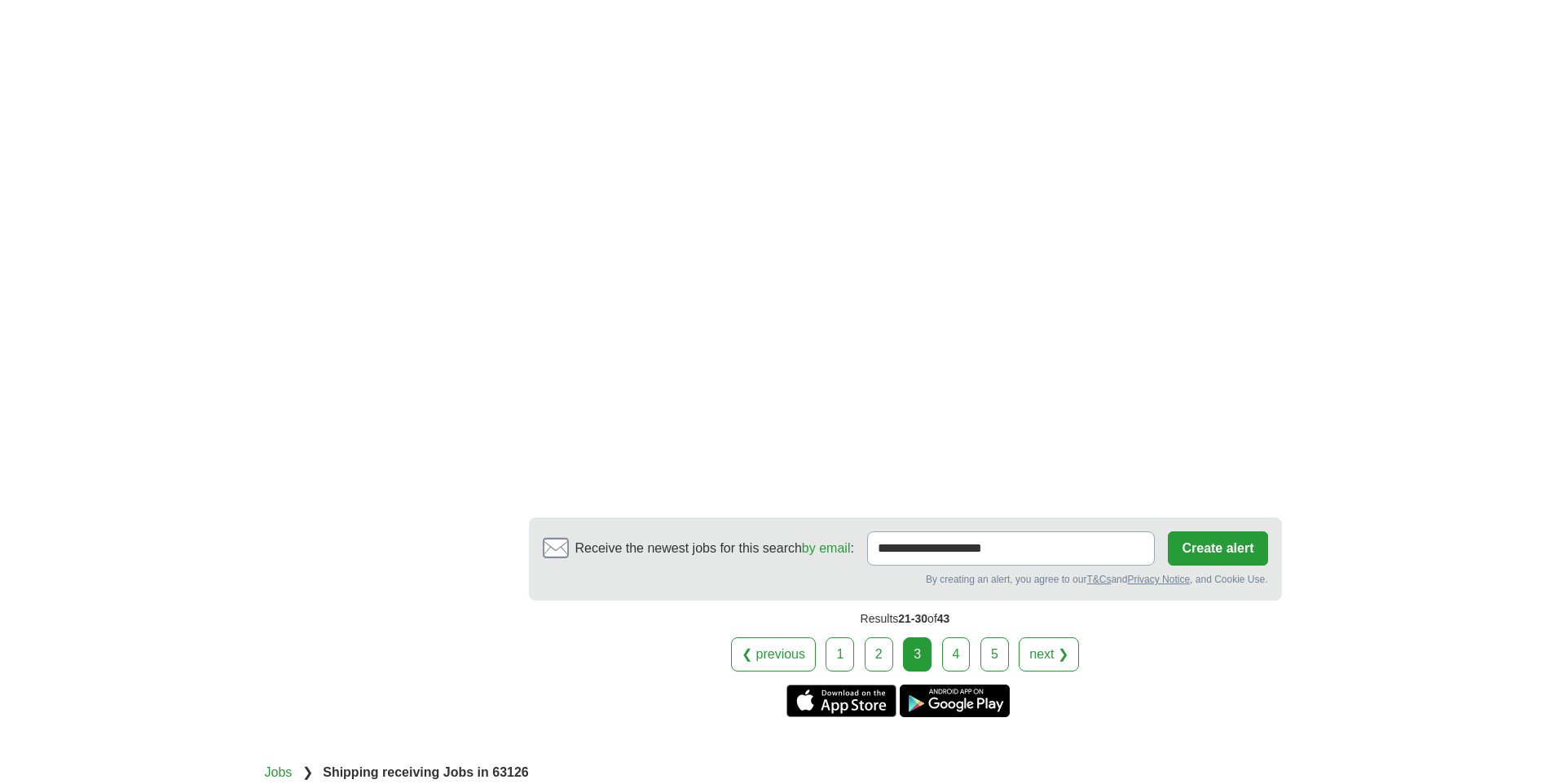
click at [952, 637] on link "4" at bounding box center [956, 654] width 29 height 35
click at [957, 637] on link "4" at bounding box center [956, 654] width 29 height 35
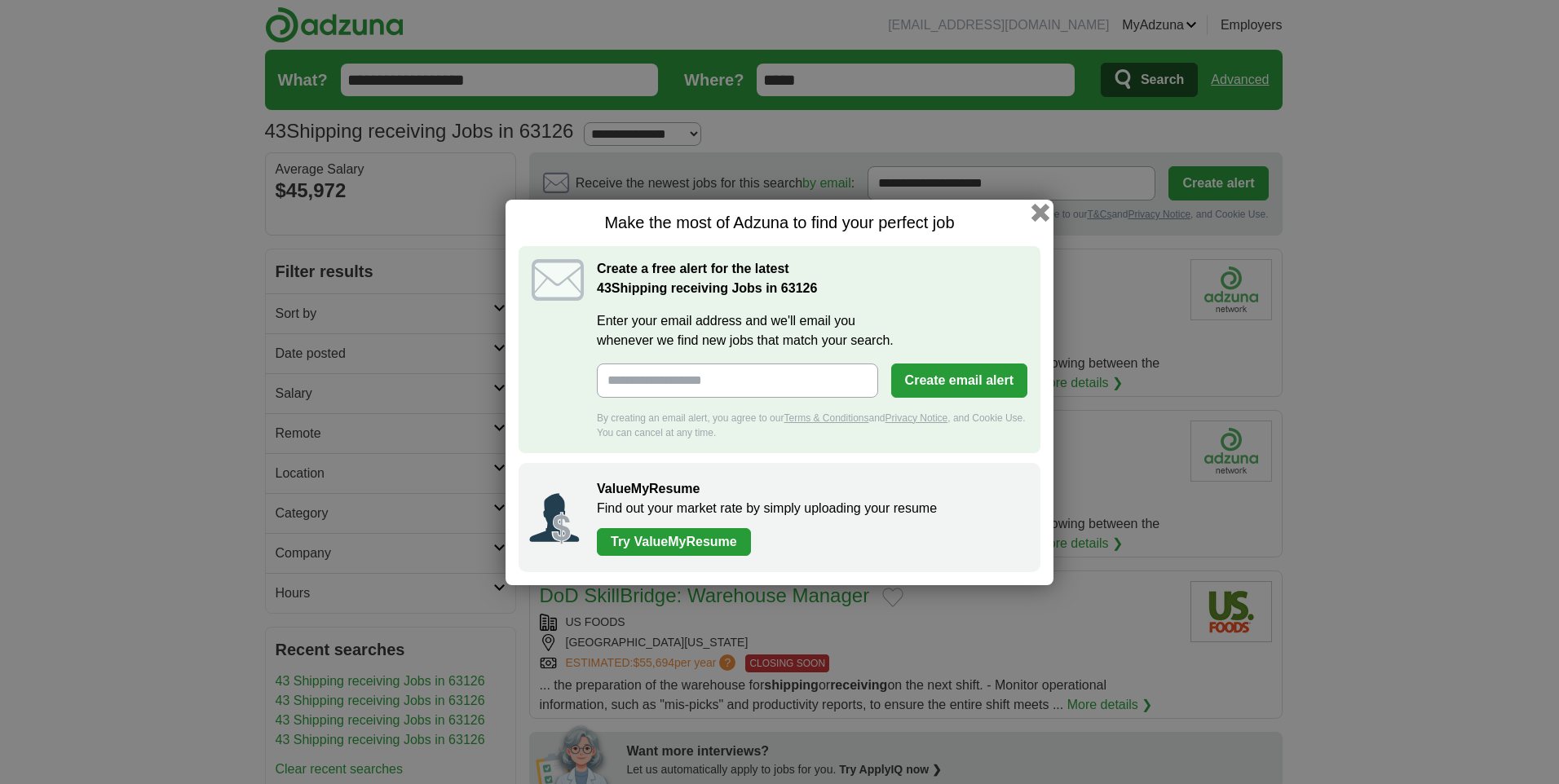
click at [1040, 209] on button "button" at bounding box center [1040, 212] width 18 height 18
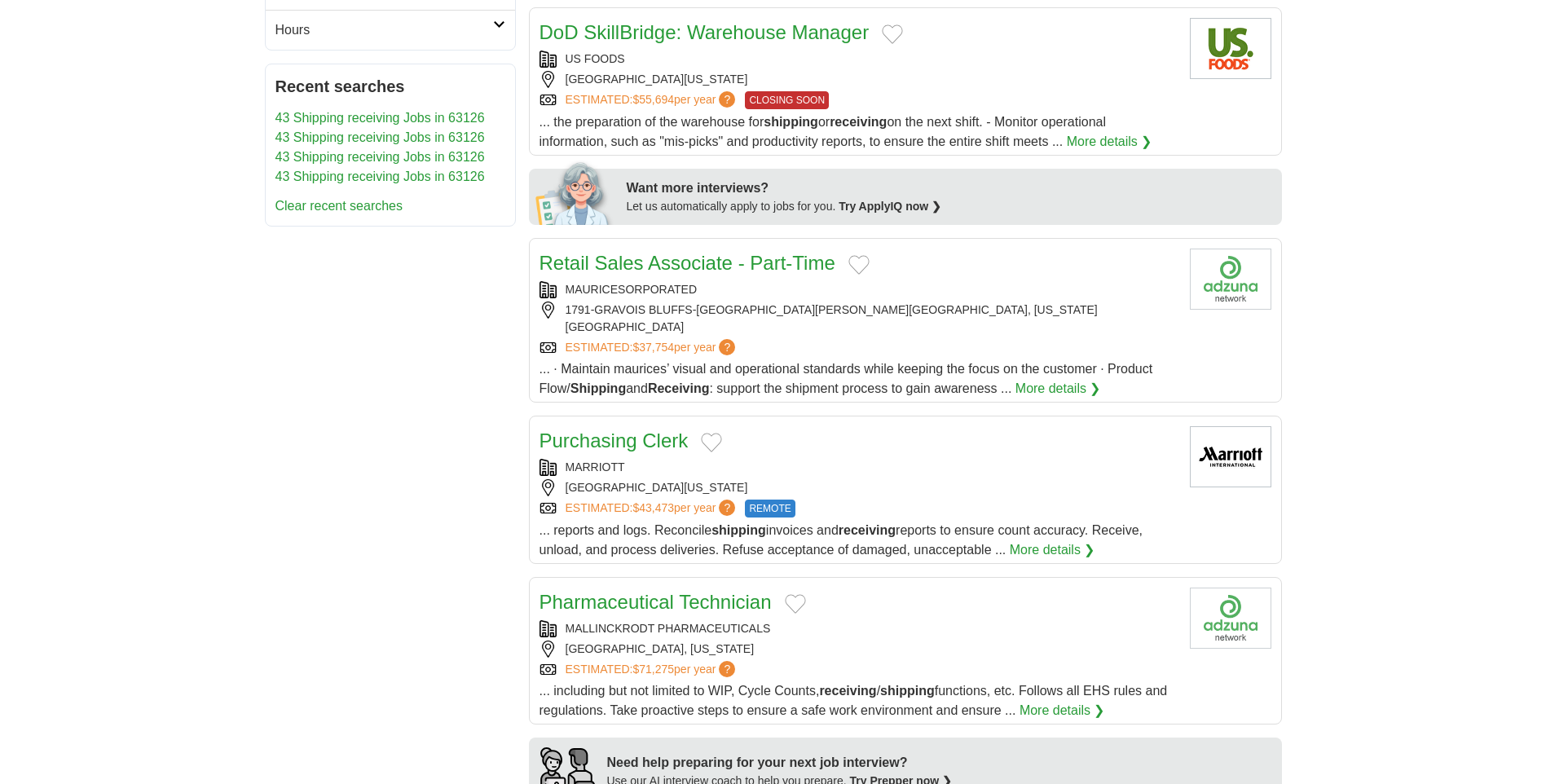
scroll to position [570, 0]
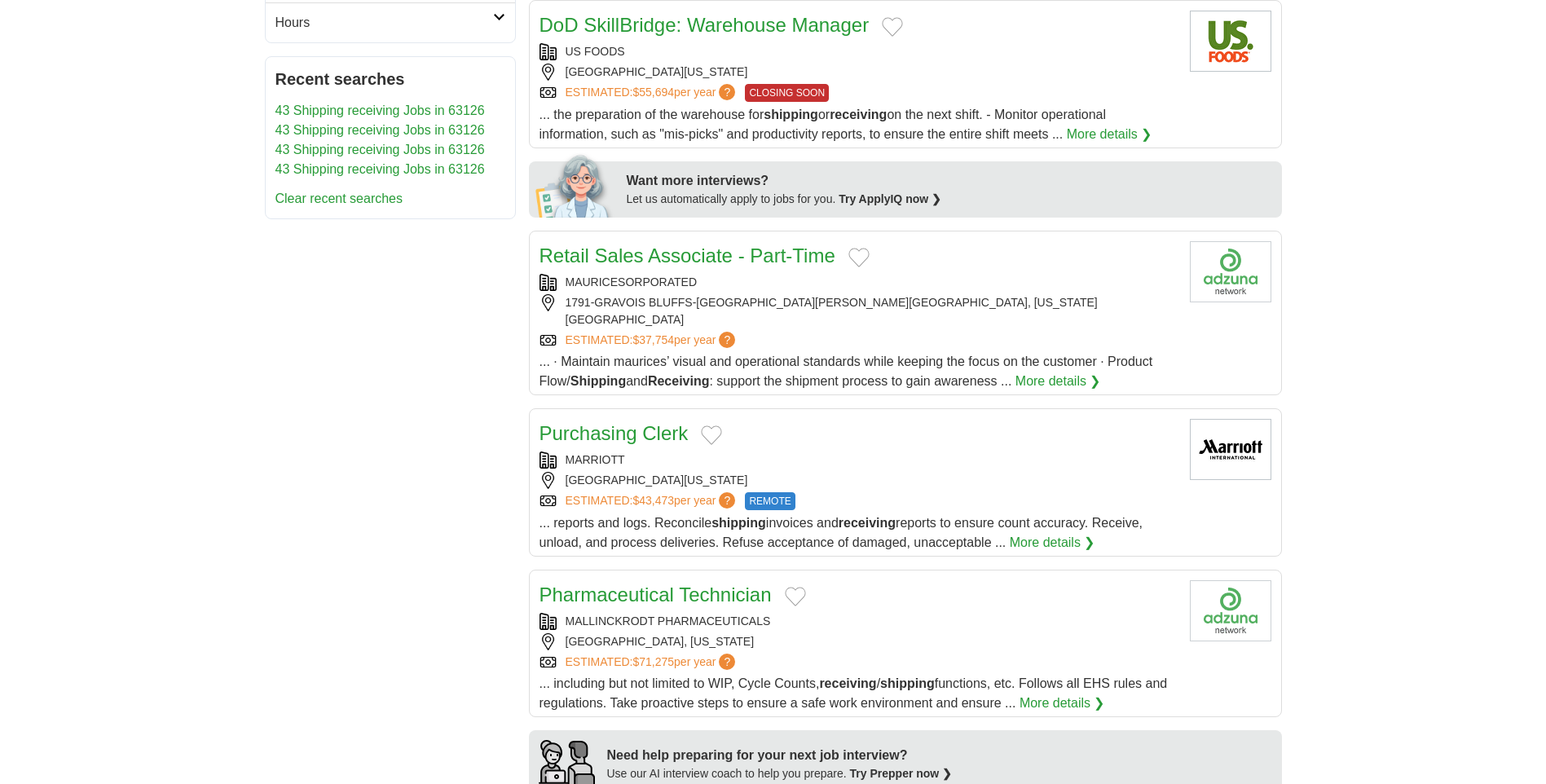
click at [914, 471] on div "[GEOGRAPHIC_DATA][US_STATE]" at bounding box center [858, 479] width 637 height 17
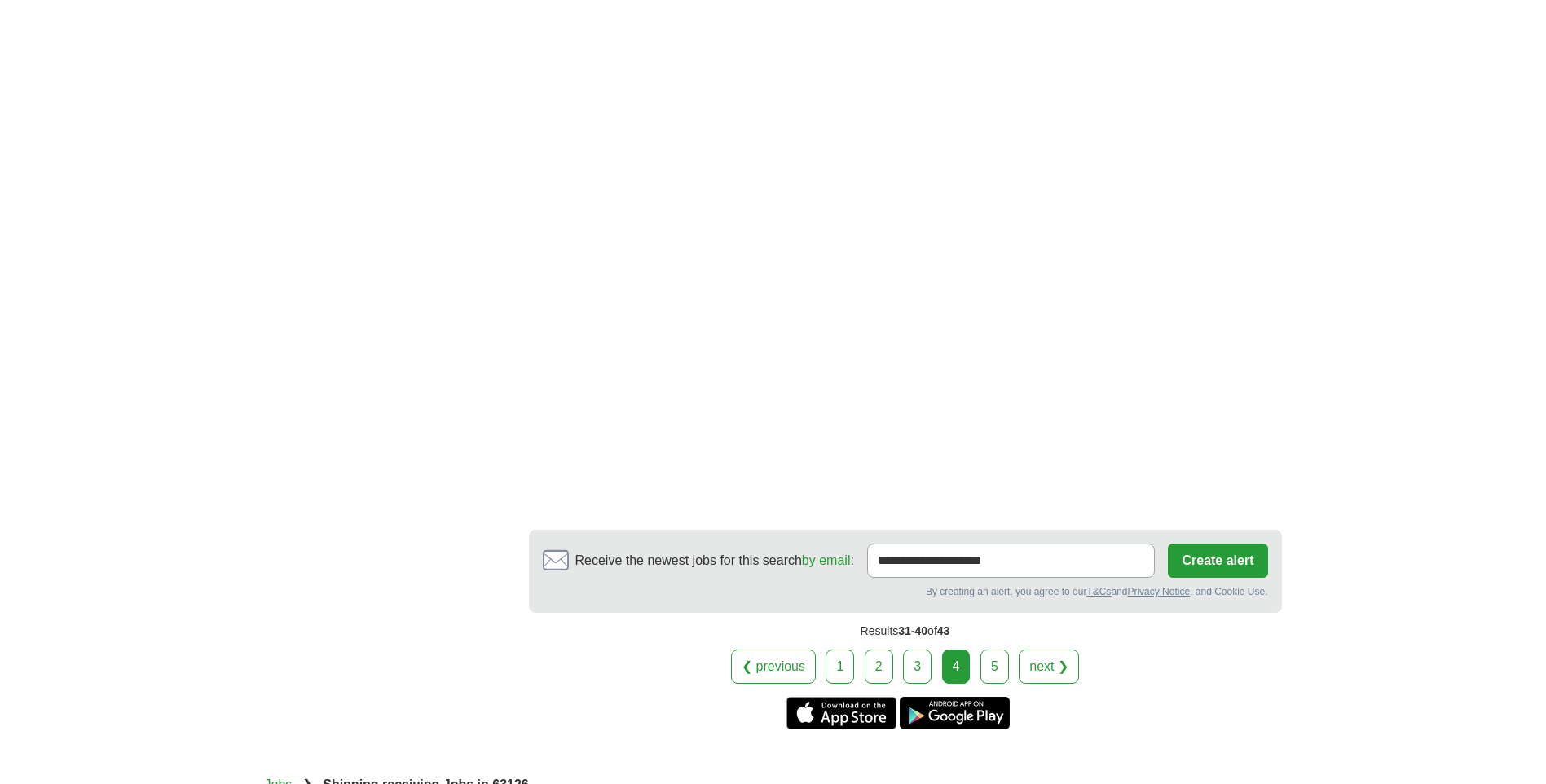
scroll to position [2689, 0]
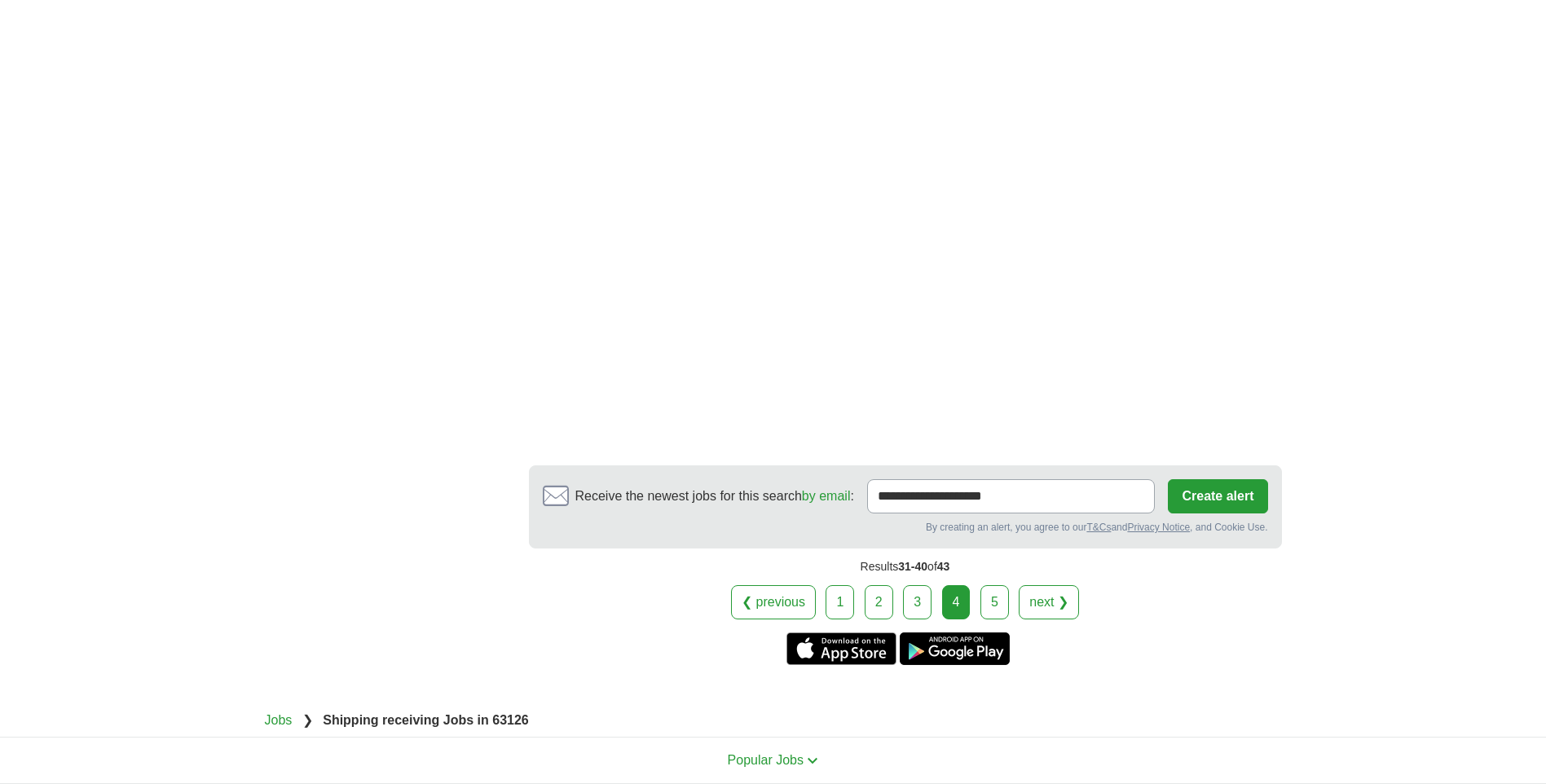
click at [996, 585] on link "5" at bounding box center [994, 602] width 29 height 35
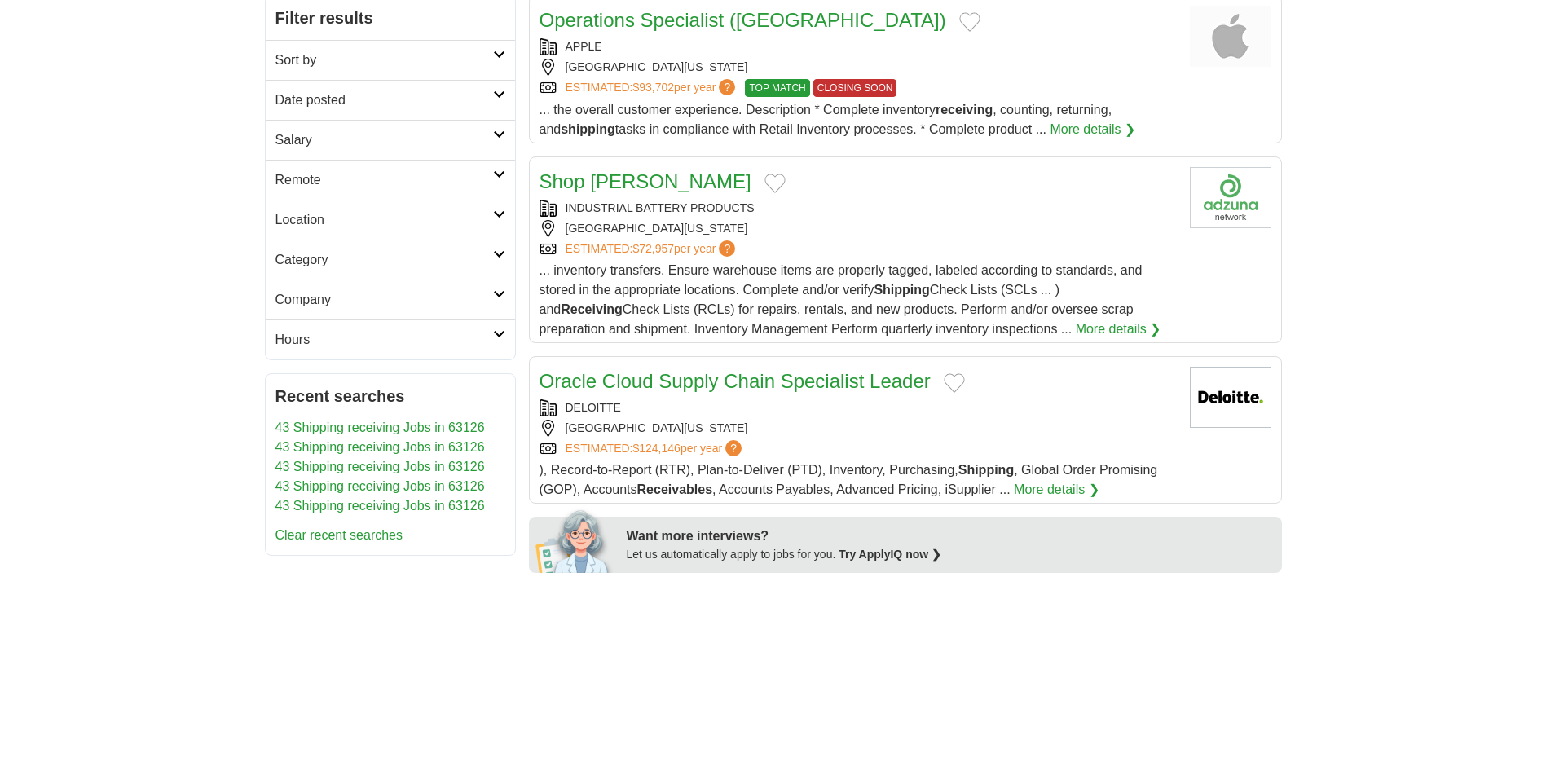
scroll to position [245, 0]
